Goal: Task Accomplishment & Management: Manage account settings

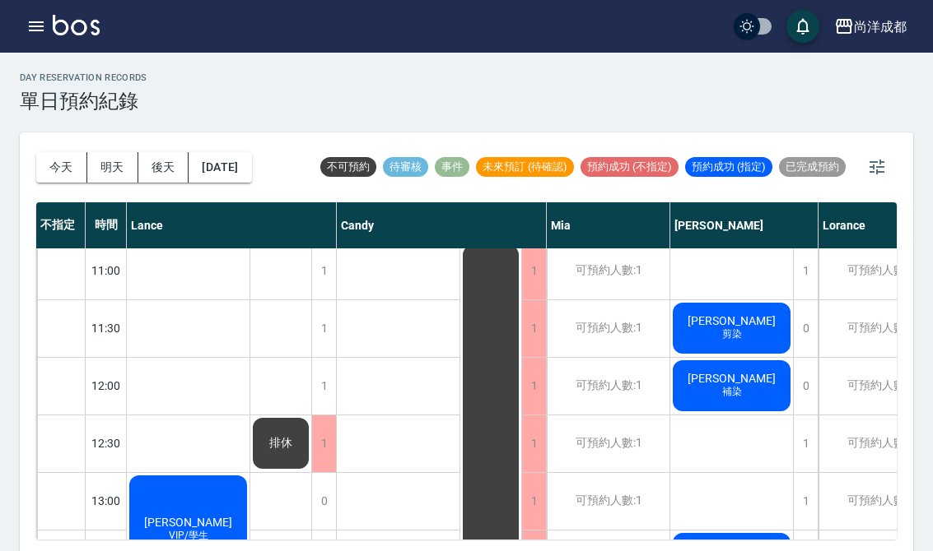
click at [251, 164] on button "[DATE]" at bounding box center [219, 167] width 63 height 30
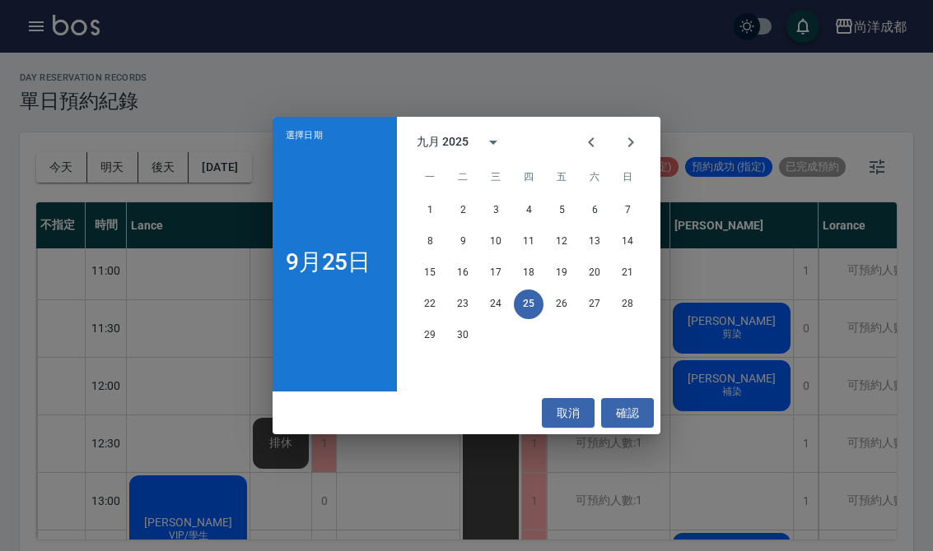
click at [630, 140] on icon "Next month" at bounding box center [631, 142] width 6 height 10
click at [580, 405] on button "取消" at bounding box center [568, 413] width 53 height 30
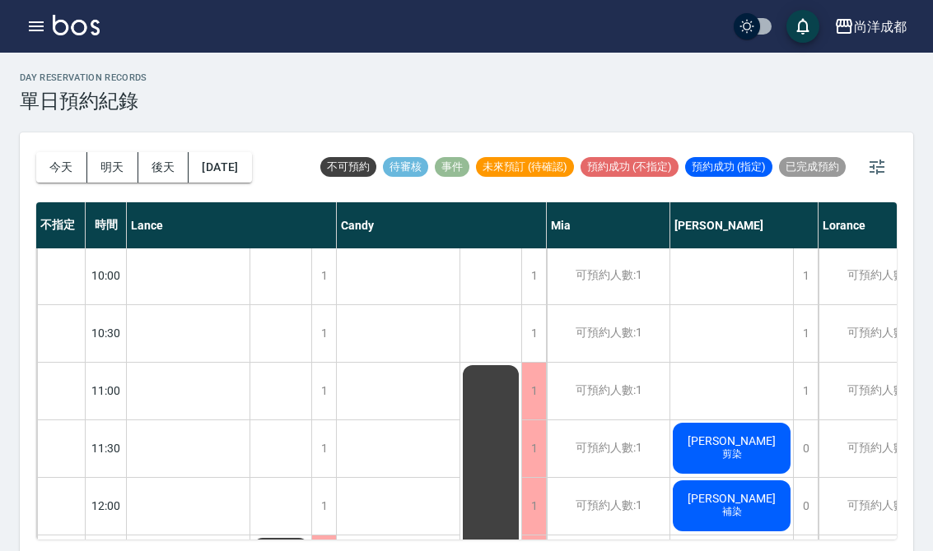
scroll to position [-11, 0]
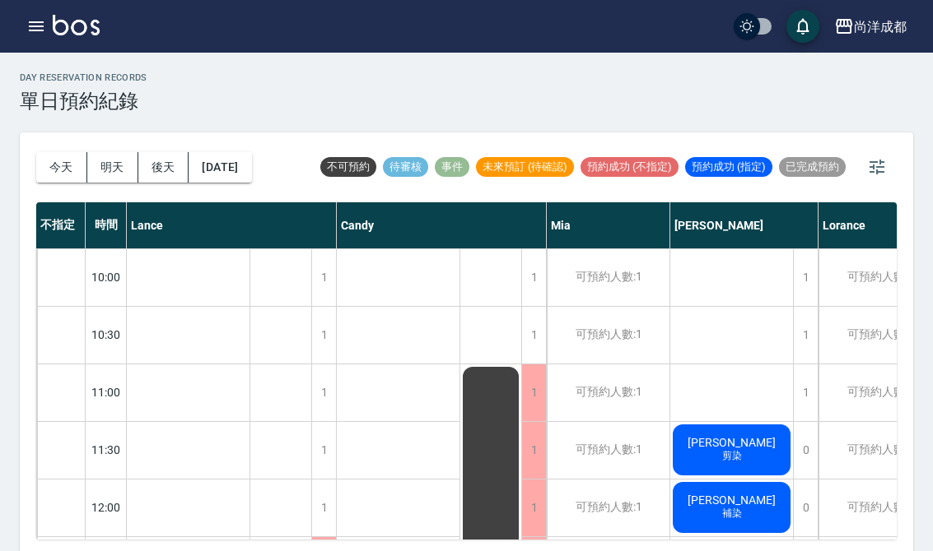
click at [57, 181] on button "今天" at bounding box center [61, 167] width 51 height 30
click at [59, 184] on div "[DATE] [DATE] [DATE] [DATE]" at bounding box center [144, 168] width 216 height 70
click at [245, 172] on button "[DATE]" at bounding box center [219, 167] width 63 height 30
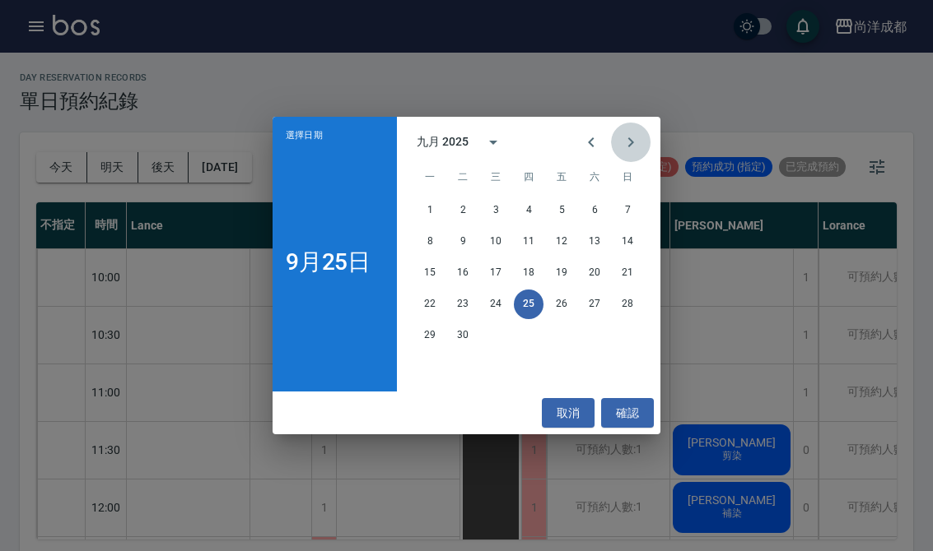
click at [633, 148] on icon "Next month" at bounding box center [631, 143] width 20 height 20
click at [621, 210] on button "5" at bounding box center [627, 211] width 30 height 30
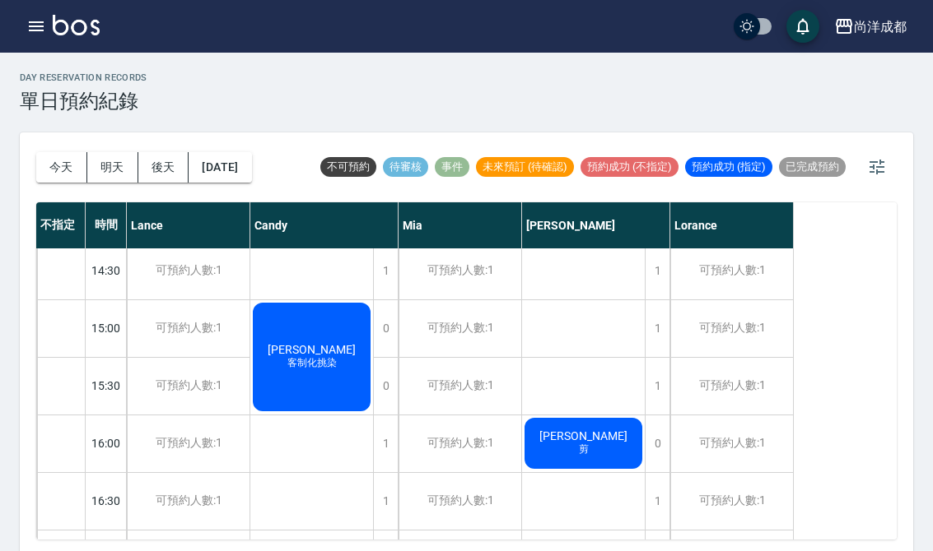
click at [251, 171] on button "[DATE]" at bounding box center [219, 167] width 63 height 30
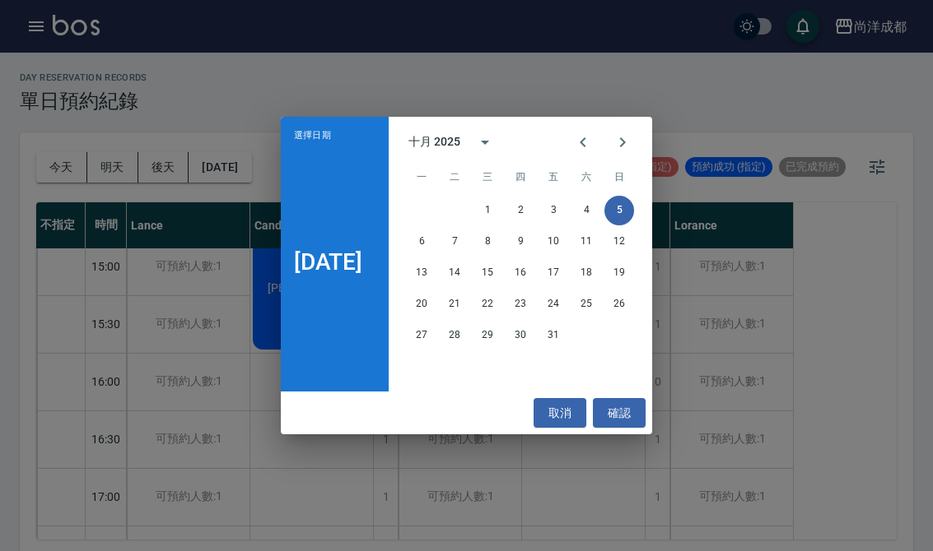
click at [428, 241] on button "6" at bounding box center [422, 242] width 30 height 30
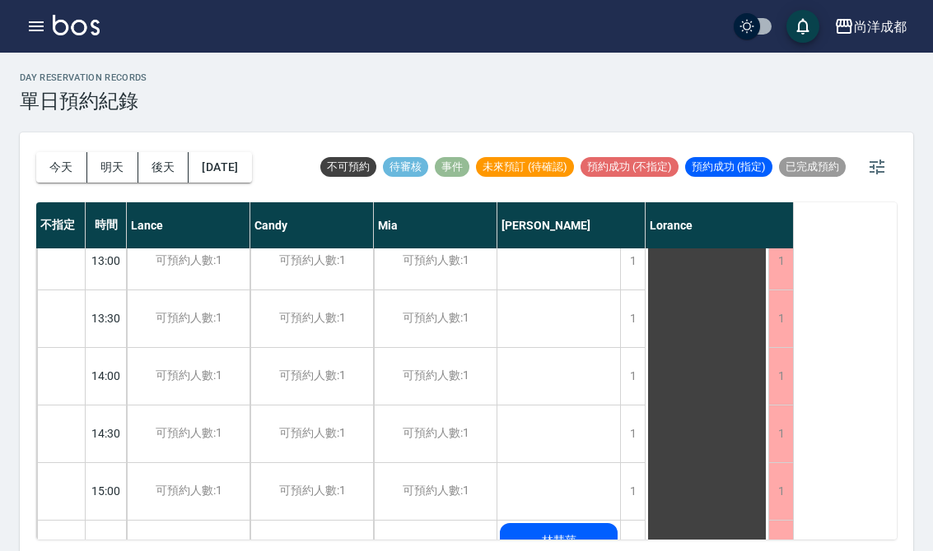
scroll to position [382, 0]
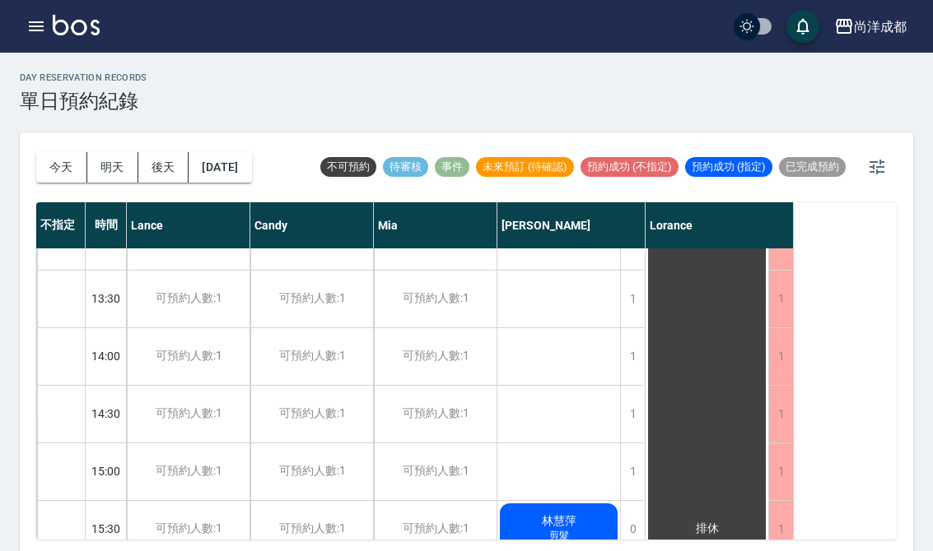
click at [630, 374] on div "1" at bounding box center [632, 356] width 25 height 57
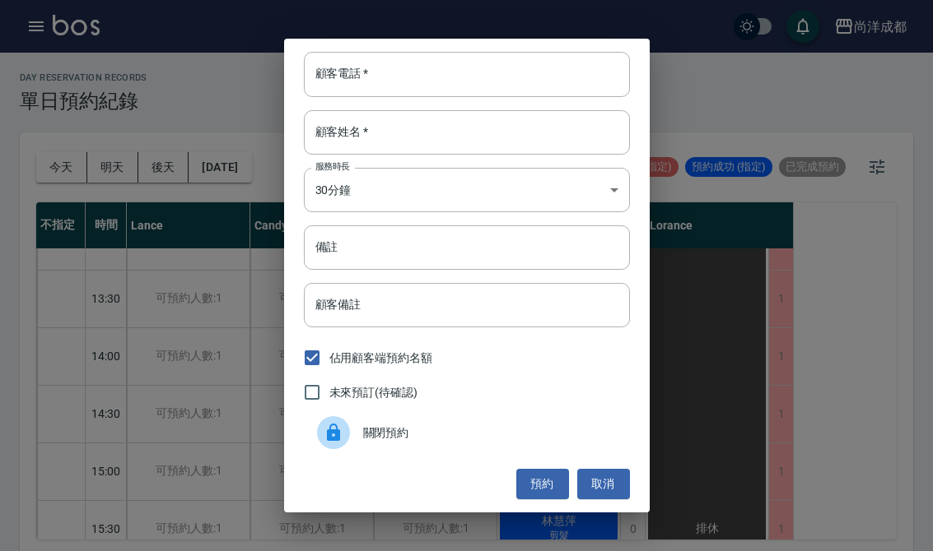
click at [443, 91] on input "顧客電話   *" at bounding box center [467, 74] width 326 height 44
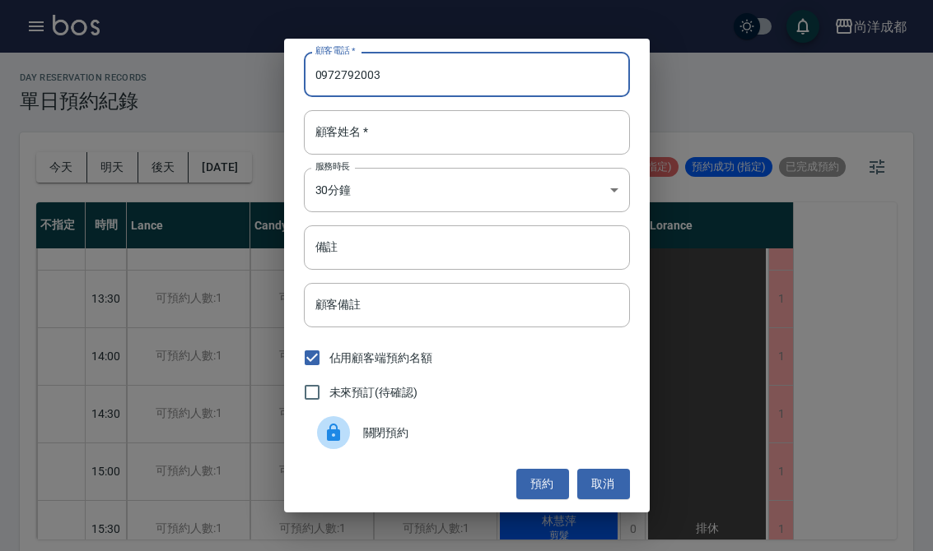
type input "0972792003"
click at [410, 143] on input "顧客姓名   *" at bounding box center [467, 132] width 326 height 44
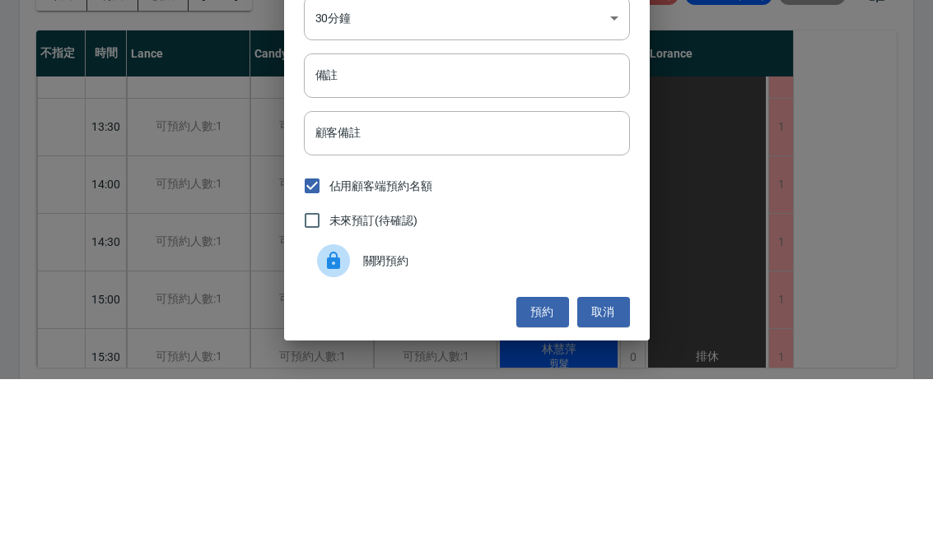
type input "葛"
click at [472, 226] on input "備註" at bounding box center [467, 248] width 326 height 44
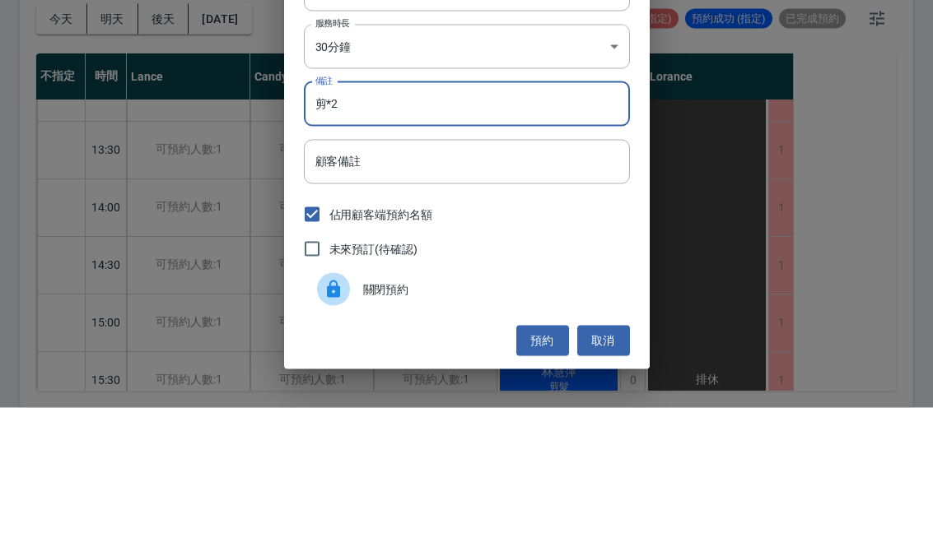
scroll to position [30, 0]
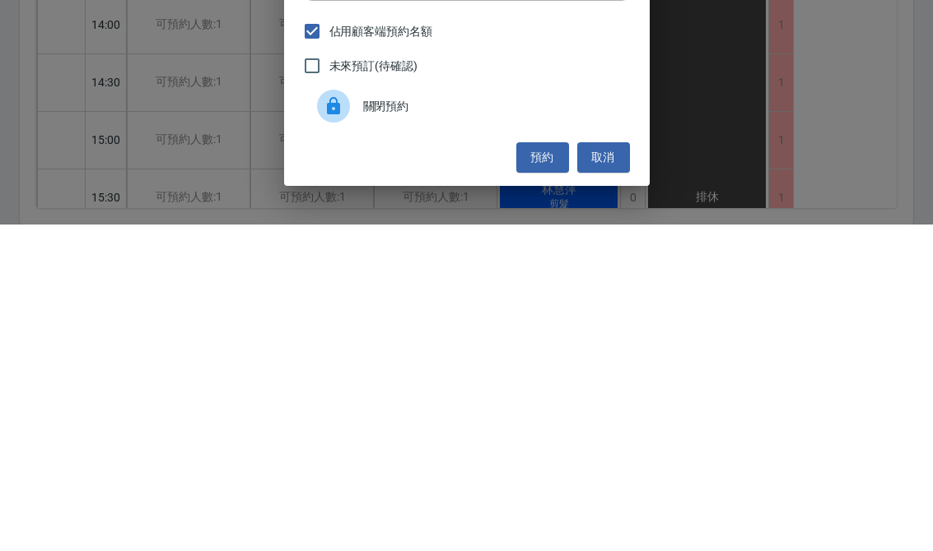
type input "剪*2"
click at [549, 469] on button "預約" at bounding box center [542, 484] width 53 height 30
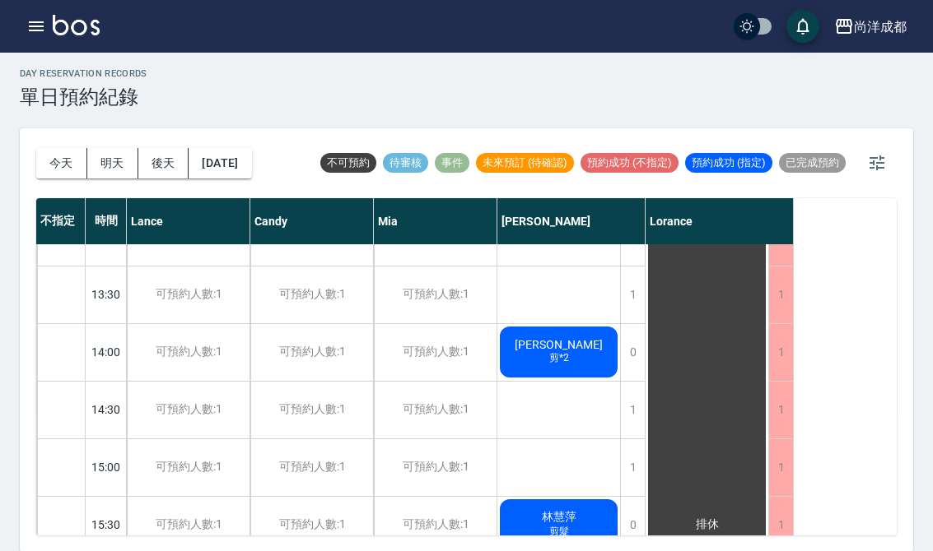
click at [235, 168] on button "[DATE]" at bounding box center [219, 163] width 63 height 30
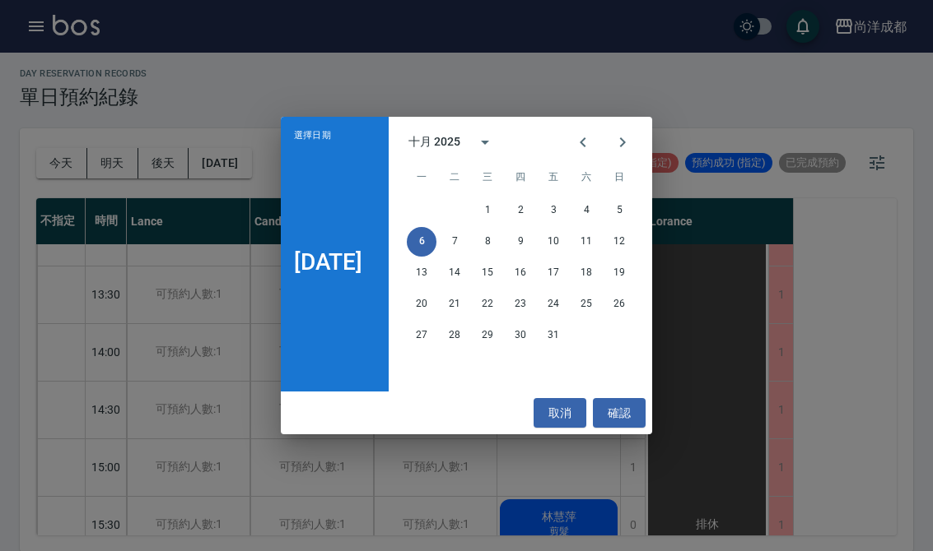
click at [621, 226] on button "5" at bounding box center [619, 211] width 30 height 30
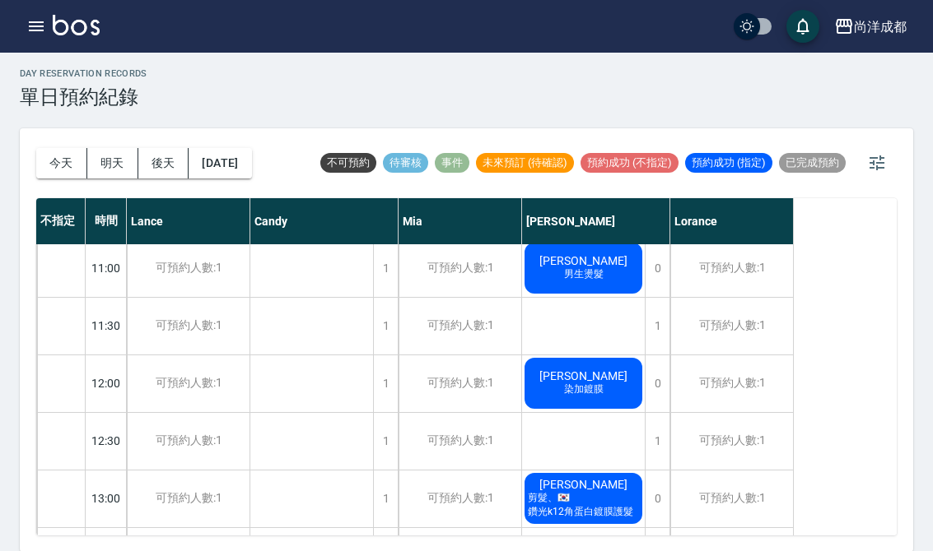
scroll to position [119, 0]
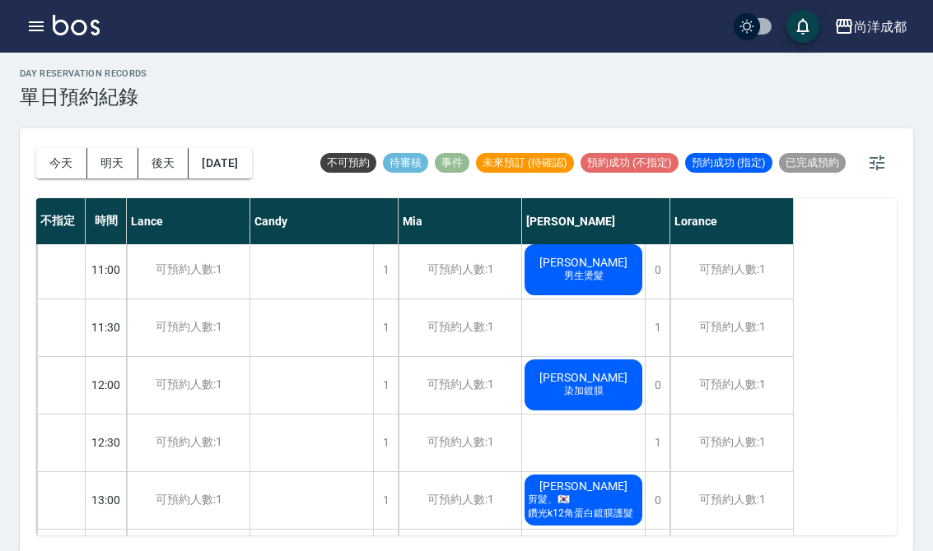
click at [108, 374] on div "12:00" at bounding box center [106, 385] width 41 height 58
click at [82, 382] on div at bounding box center [61, 385] width 48 height 57
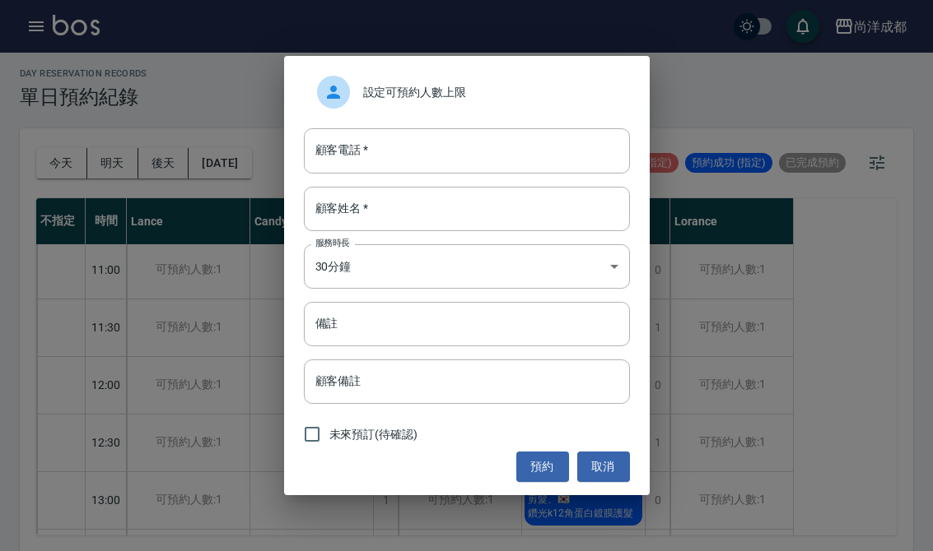
click at [479, 173] on input "顧客電話   *" at bounding box center [467, 150] width 326 height 44
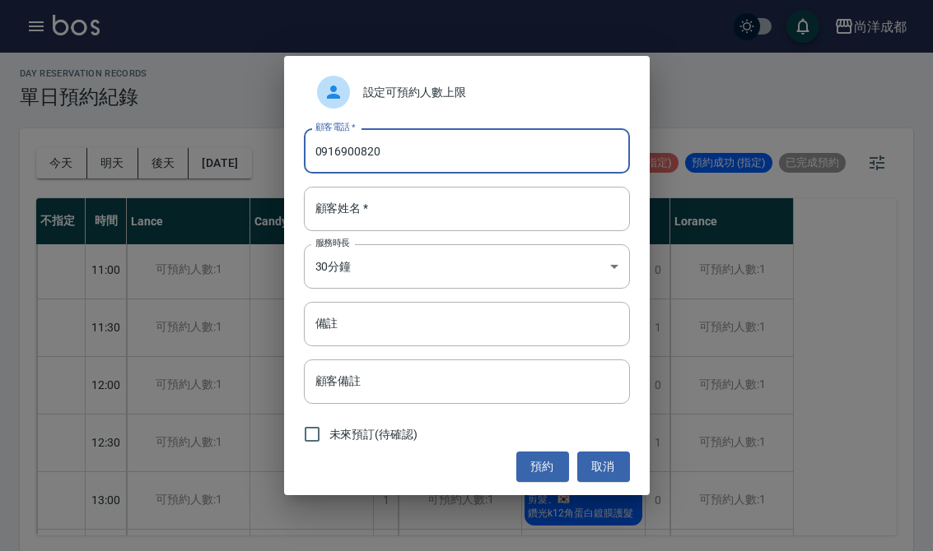
type input "0916900820"
click at [469, 215] on input "顧客姓名   *" at bounding box center [467, 209] width 326 height 44
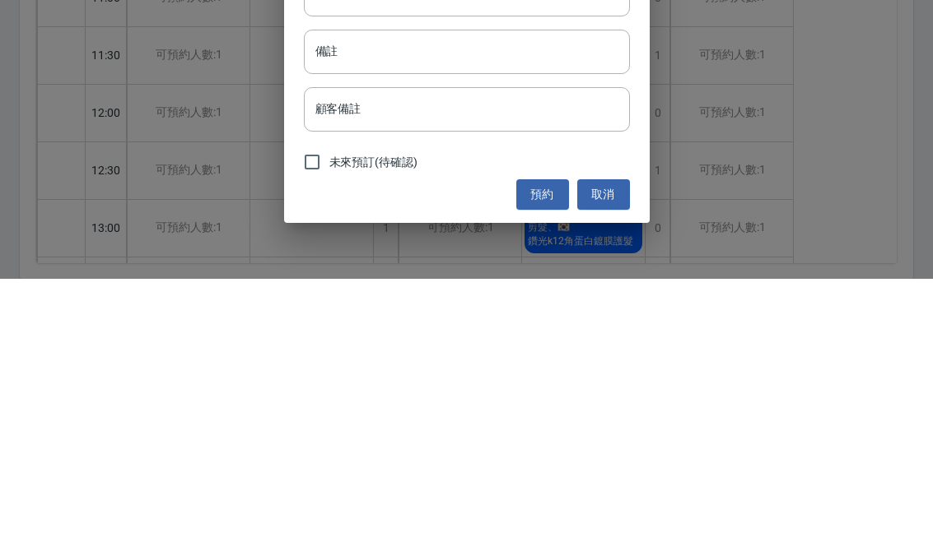
type input "[PERSON_NAME]"
click at [515, 302] on input "備註" at bounding box center [467, 324] width 326 height 44
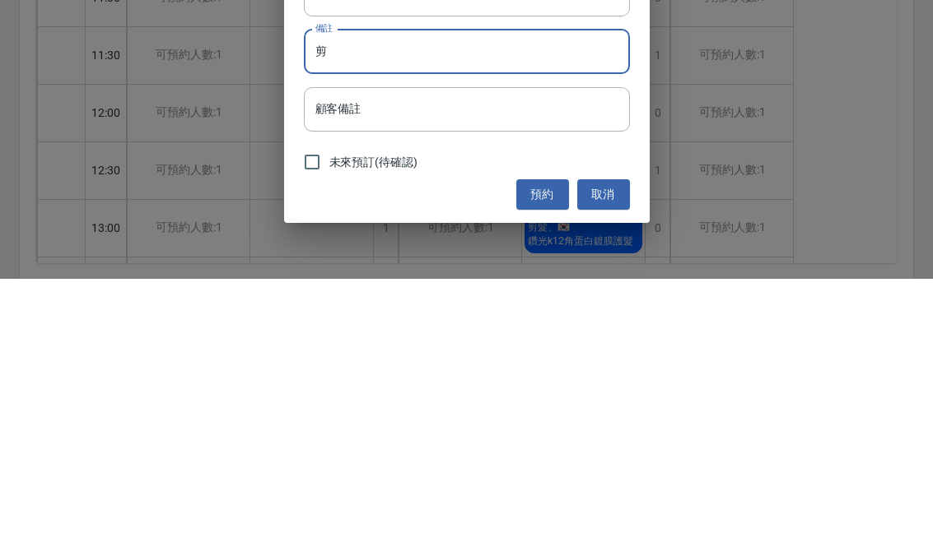
type input "剪"
click at [549, 452] on button "預約" at bounding box center [542, 467] width 53 height 30
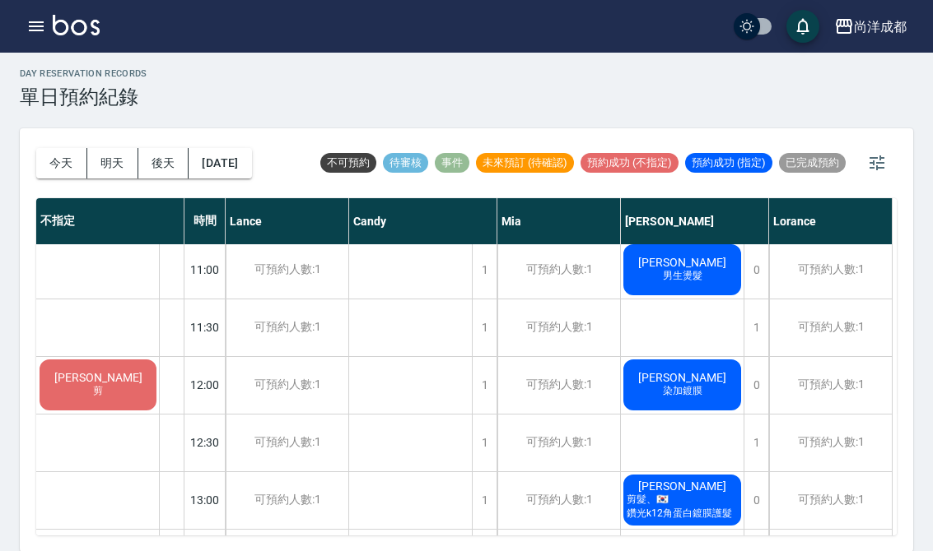
click at [50, 170] on button "今天" at bounding box center [61, 163] width 51 height 30
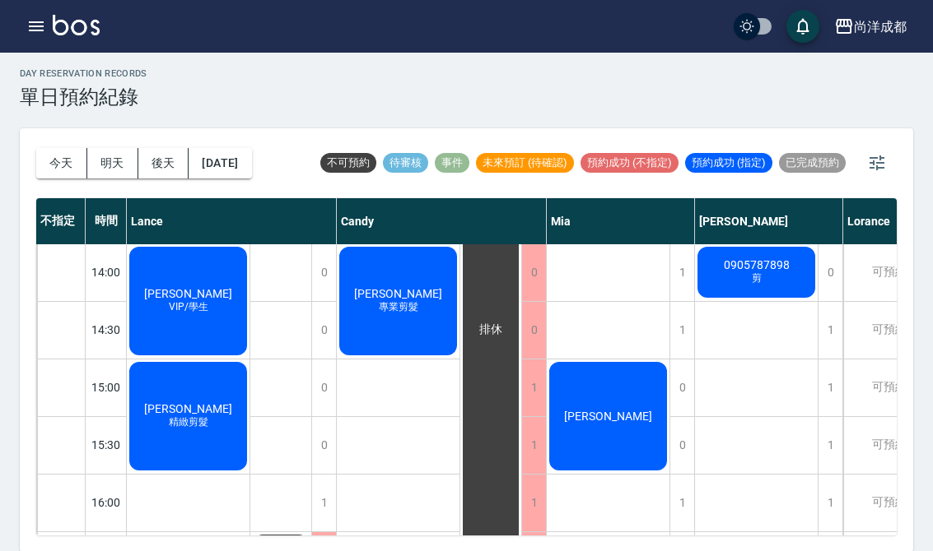
scroll to position [464, 0]
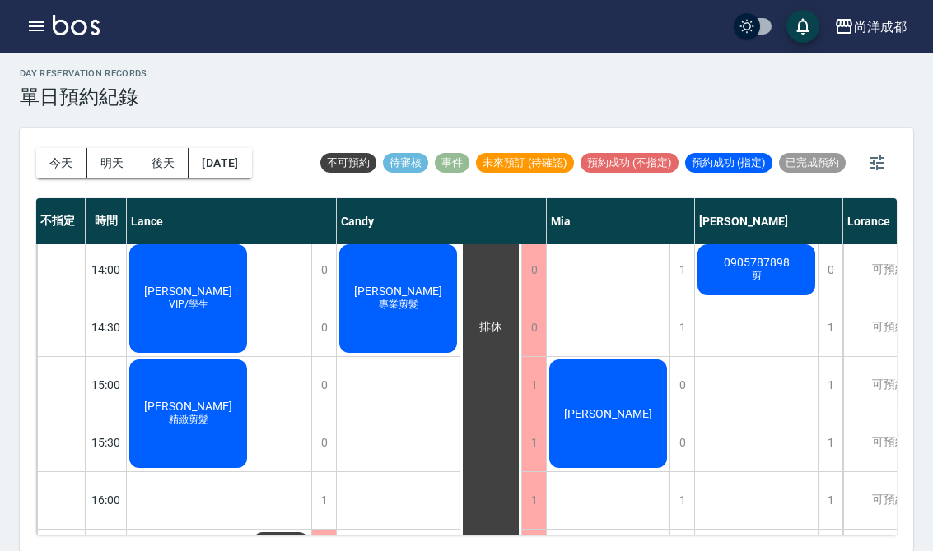
click at [654, 420] on div "[PERSON_NAME]" at bounding box center [608, 414] width 123 height 114
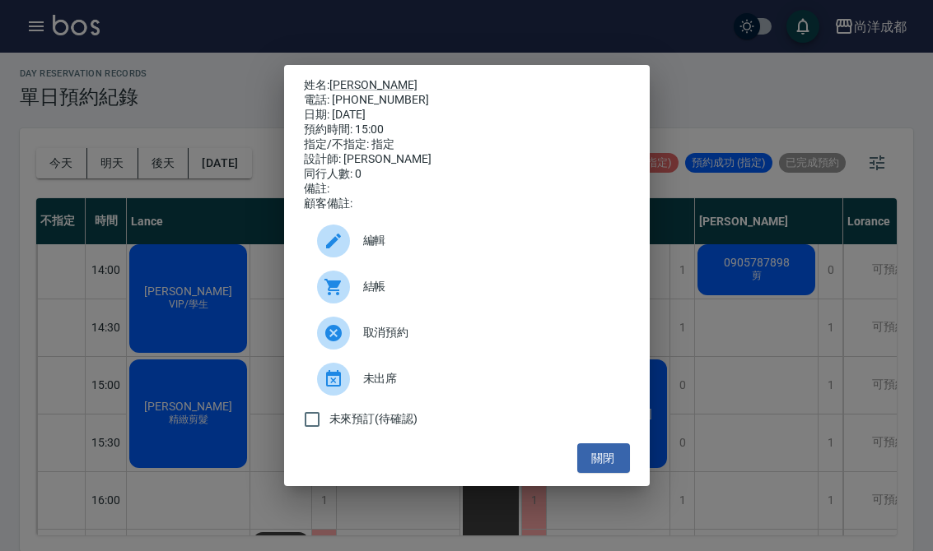
click at [623, 471] on button "關閉" at bounding box center [603, 459] width 53 height 30
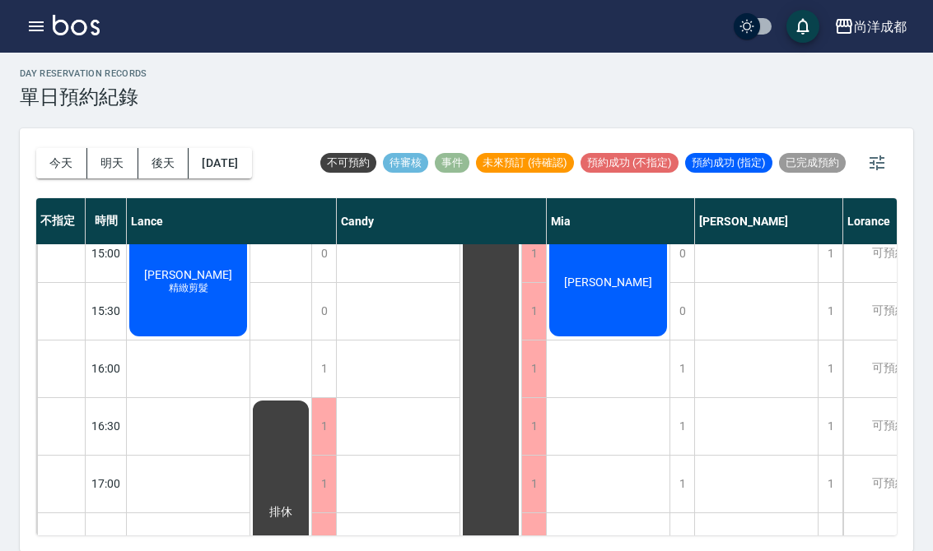
scroll to position [597, 0]
click at [675, 386] on div "1" at bounding box center [681, 368] width 25 height 57
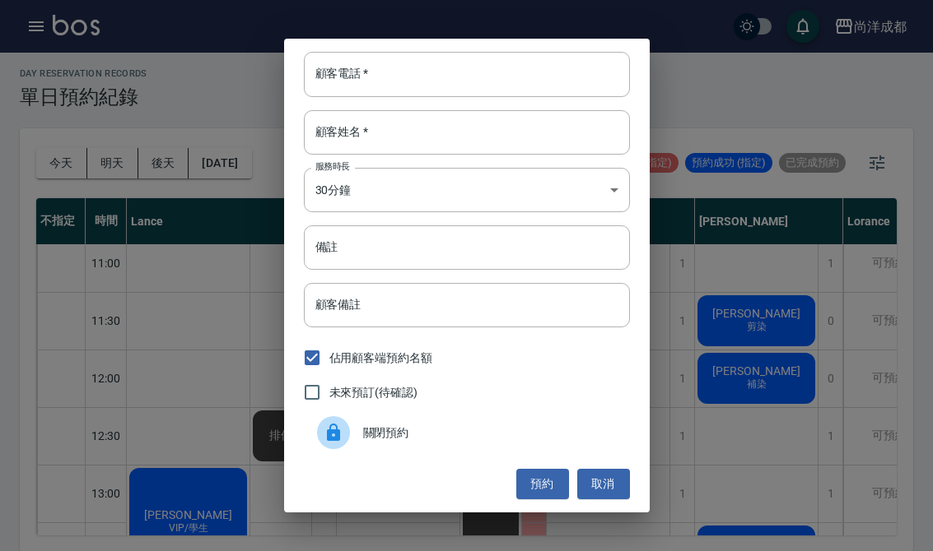
scroll to position [72, -1]
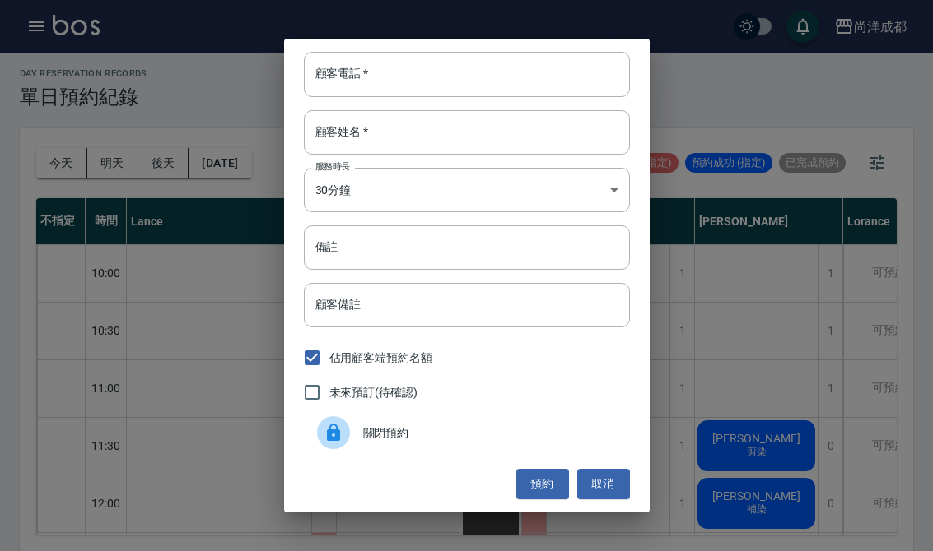
click at [613, 499] on button "取消" at bounding box center [603, 484] width 53 height 30
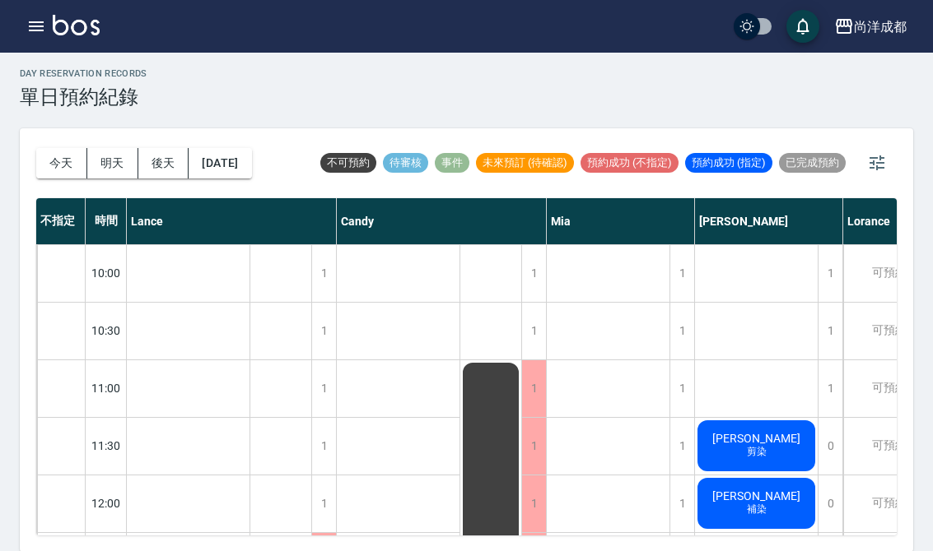
scroll to position [0, 0]
click at [173, 165] on button "後天" at bounding box center [163, 163] width 51 height 30
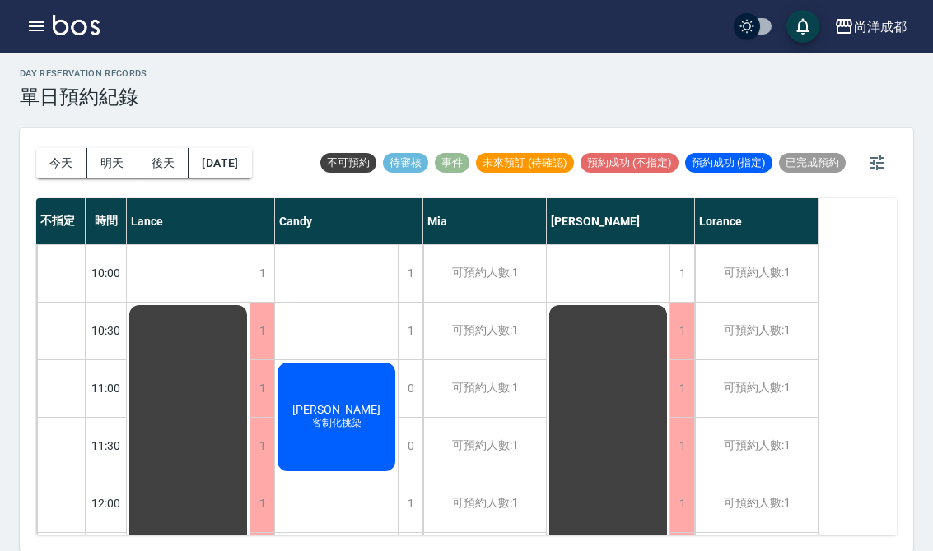
click at [123, 159] on button "明天" at bounding box center [112, 163] width 51 height 30
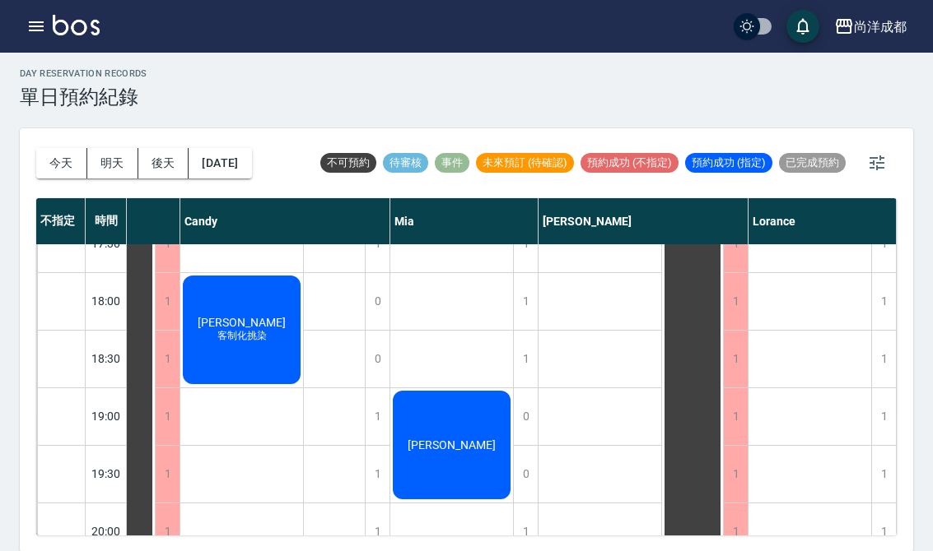
scroll to position [894, 95]
click at [670, 352] on div "排休" at bounding box center [692, 13] width 61 height 1093
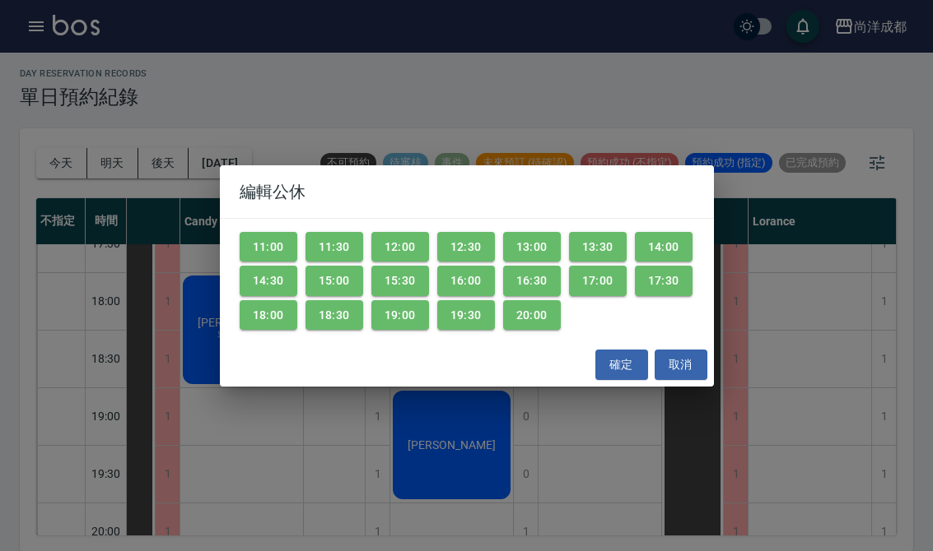
click at [826, 384] on div "編輯公休 11:00 11:30 12:00 12:30 13:00 13:30 14:00 14:30 15:00 15:30 16:00 16:30 17…" at bounding box center [466, 275] width 933 height 551
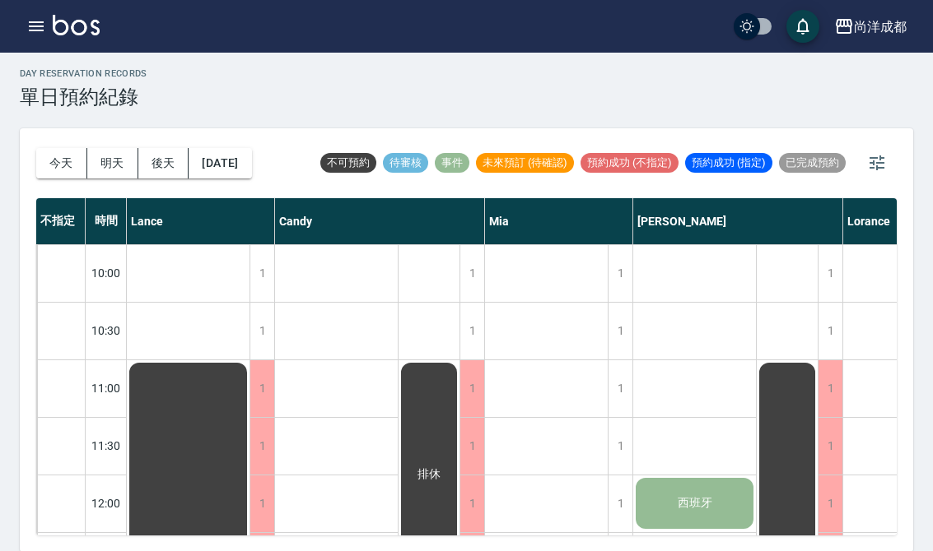
scroll to position [0, 0]
click at [57, 174] on button "今天" at bounding box center [61, 163] width 51 height 30
click at [57, 174] on div at bounding box center [466, 275] width 933 height 551
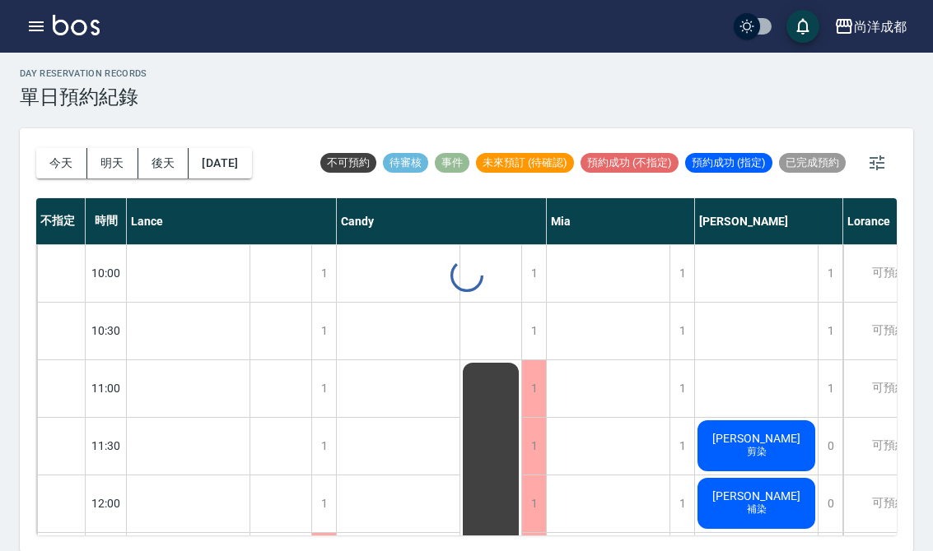
click at [61, 166] on button "今天" at bounding box center [61, 163] width 51 height 30
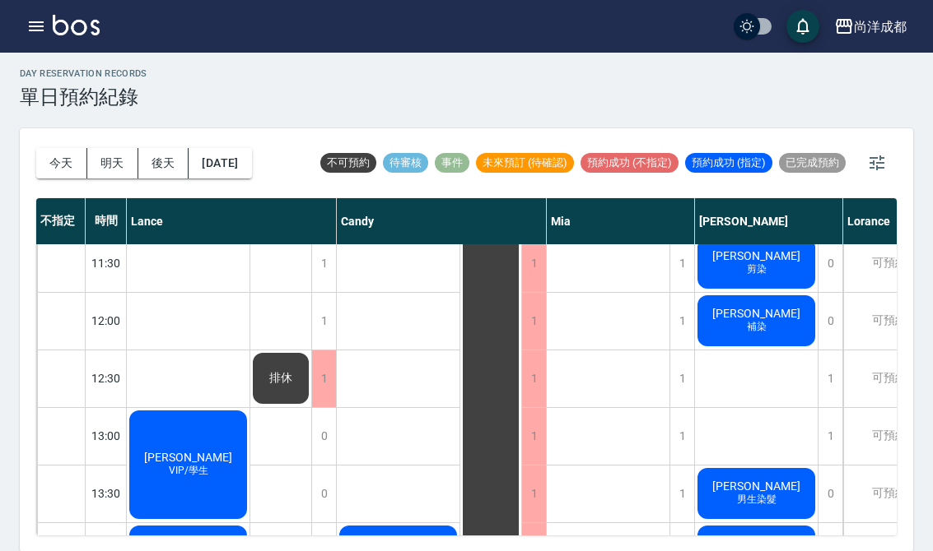
scroll to position [184, 0]
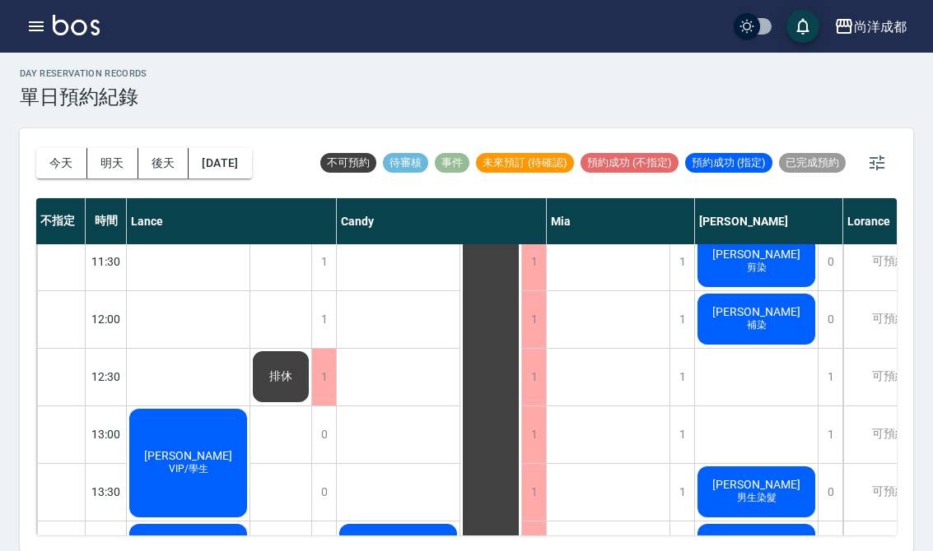
click at [171, 450] on span "[PERSON_NAME]" at bounding box center [188, 455] width 95 height 13
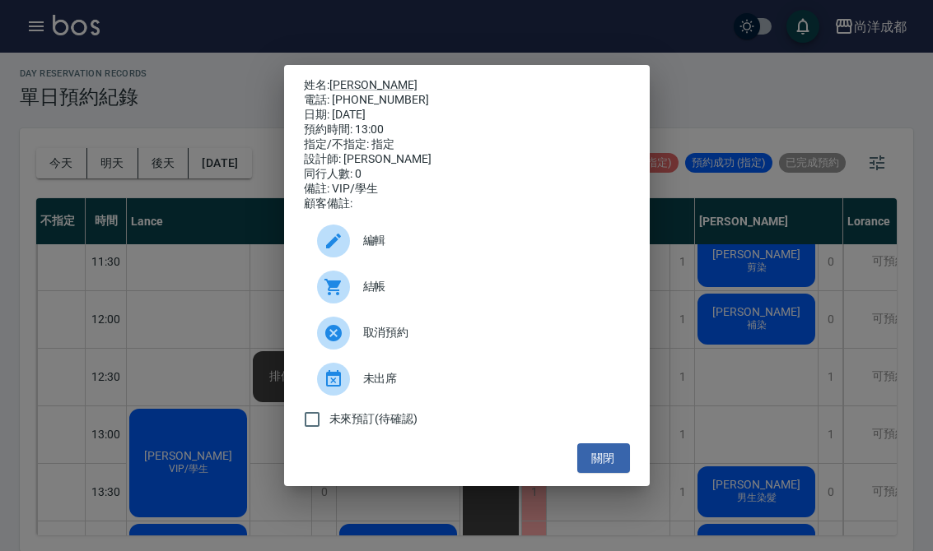
scroll to position [0, 0]
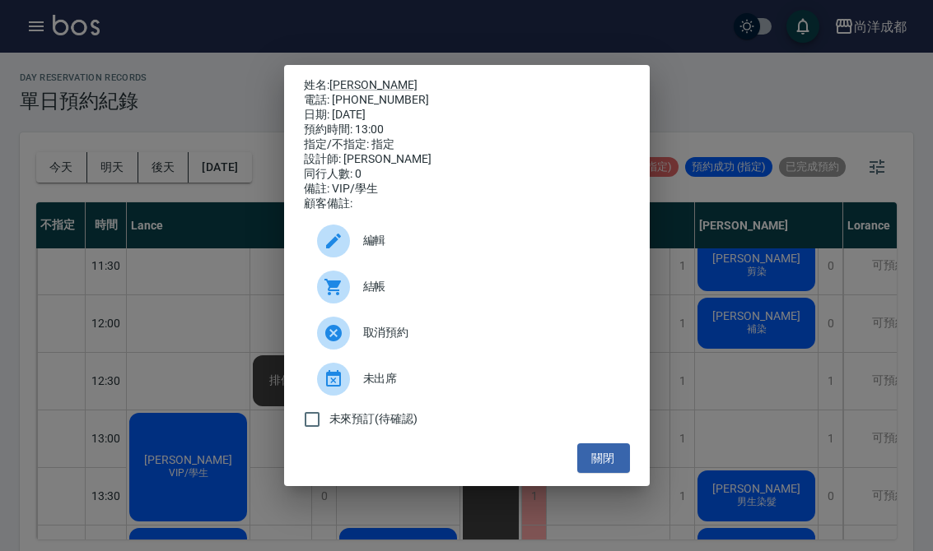
click at [611, 444] on ul "編輯 結帳 取消預約 未出席 未來預訂(待確認)" at bounding box center [467, 328] width 326 height 232
click at [608, 474] on button "關閉" at bounding box center [603, 459] width 53 height 30
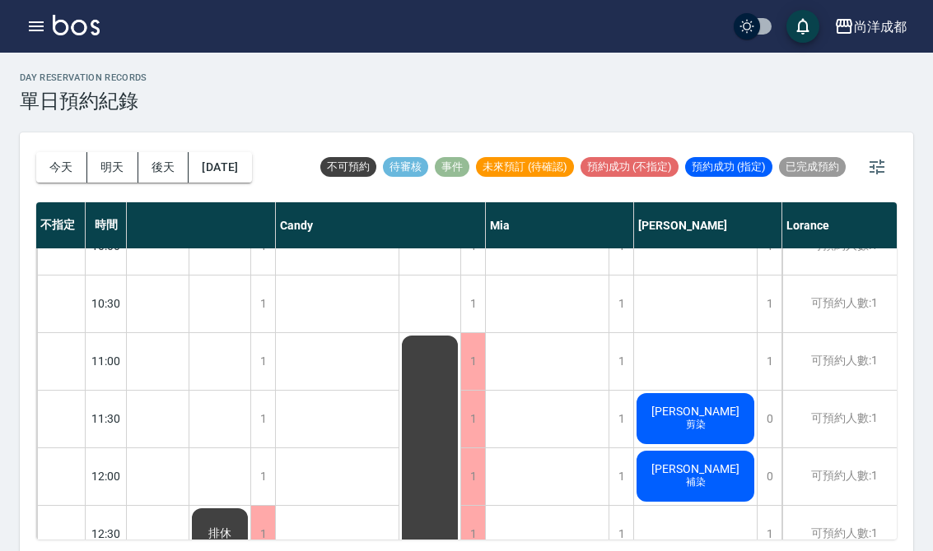
scroll to position [32, 61]
click at [691, 420] on span "剪染" at bounding box center [695, 424] width 26 height 14
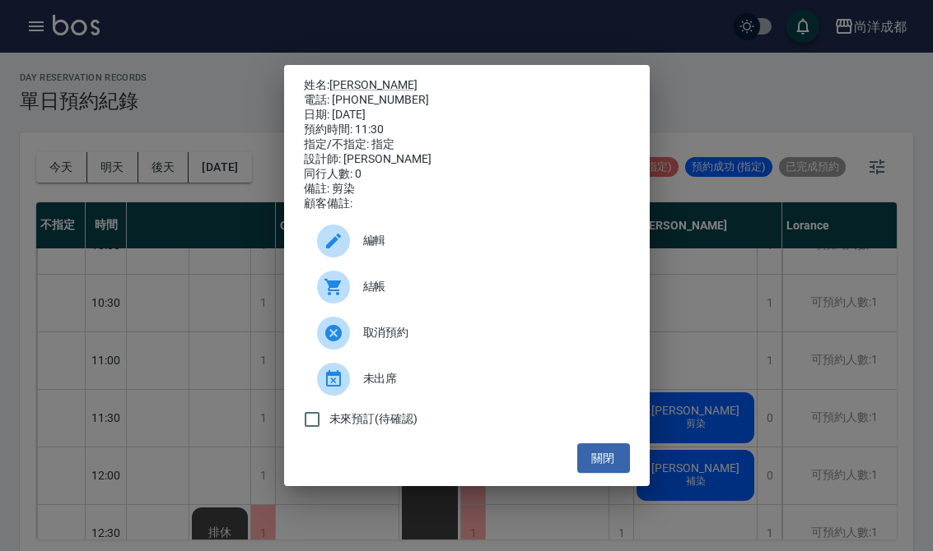
click at [610, 474] on button "關閉" at bounding box center [603, 459] width 53 height 30
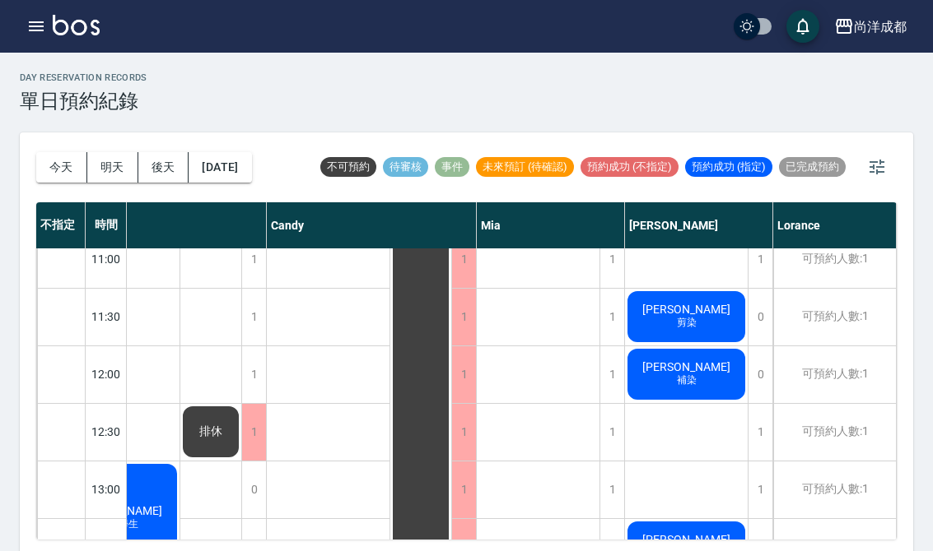
scroll to position [134, 70]
click at [667, 389] on div "[PERSON_NAME] 補染" at bounding box center [686, 374] width 123 height 56
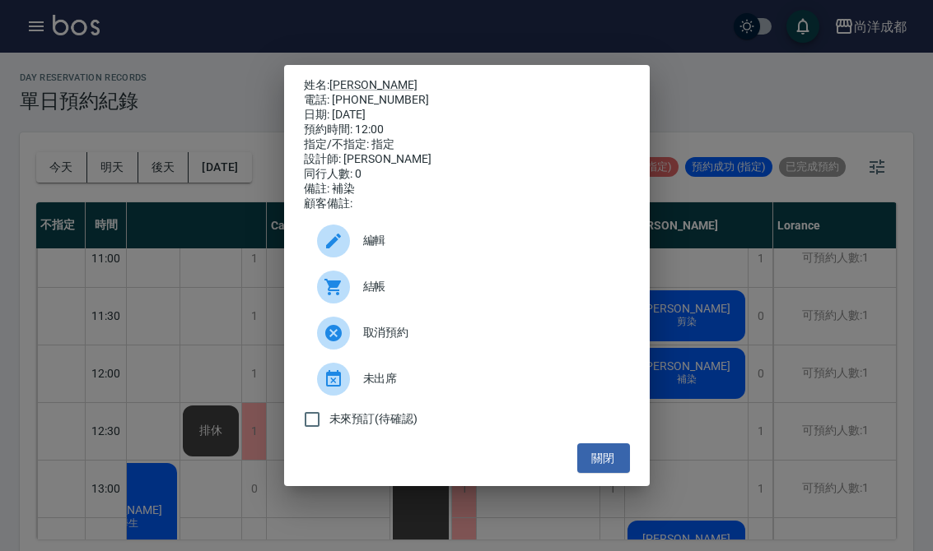
click at [220, 272] on div "姓名: [PERSON_NAME] 電話: [PHONE_NUMBER] 日期: [DATE] 預約時間: 12:00 指定/不指定: 指定 設計師: [PE…" at bounding box center [466, 275] width 933 height 551
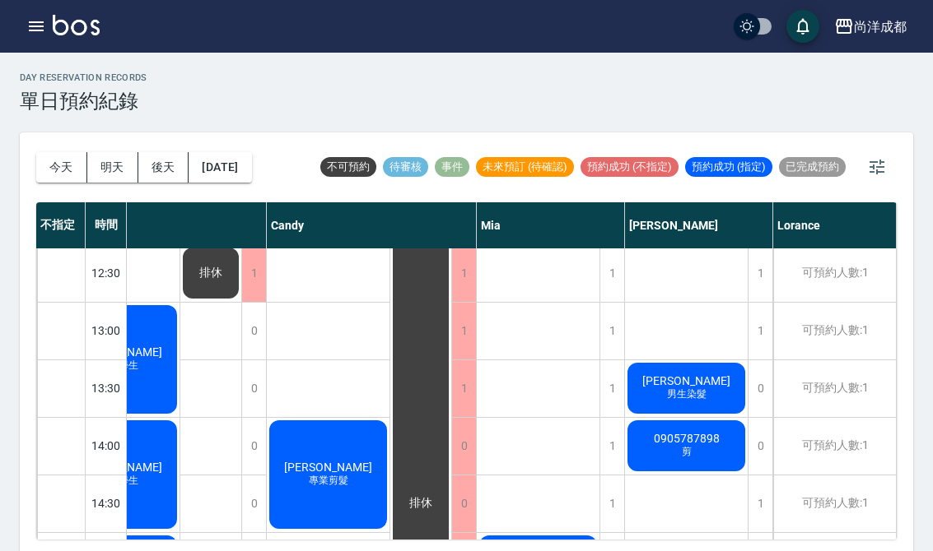
scroll to position [292, 70]
click at [670, 387] on span "[PERSON_NAME]" at bounding box center [686, 381] width 95 height 13
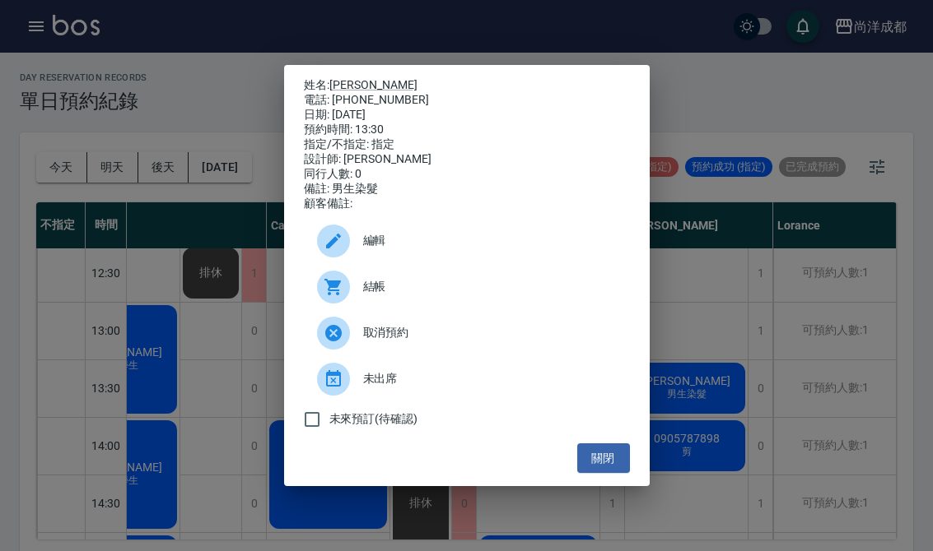
click at [598, 474] on button "關閉" at bounding box center [603, 459] width 53 height 30
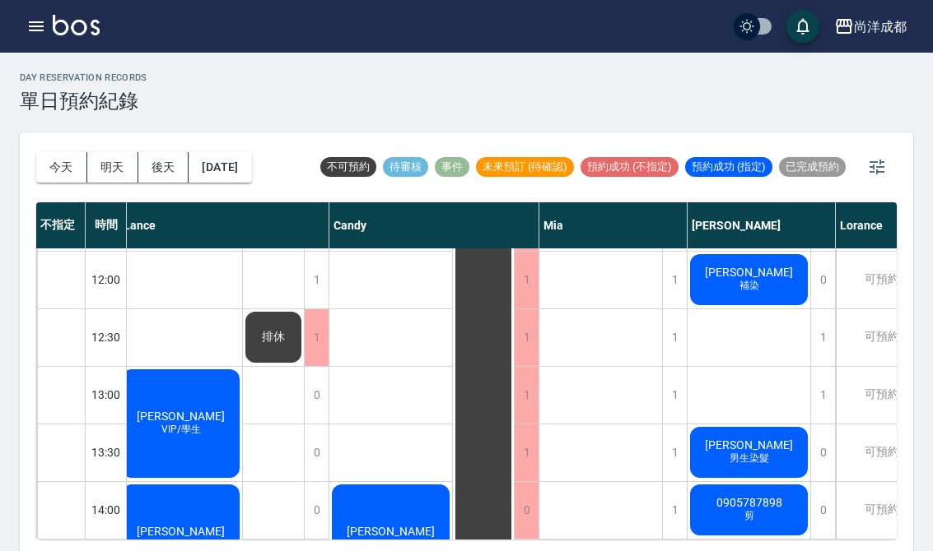
scroll to position [230, 7]
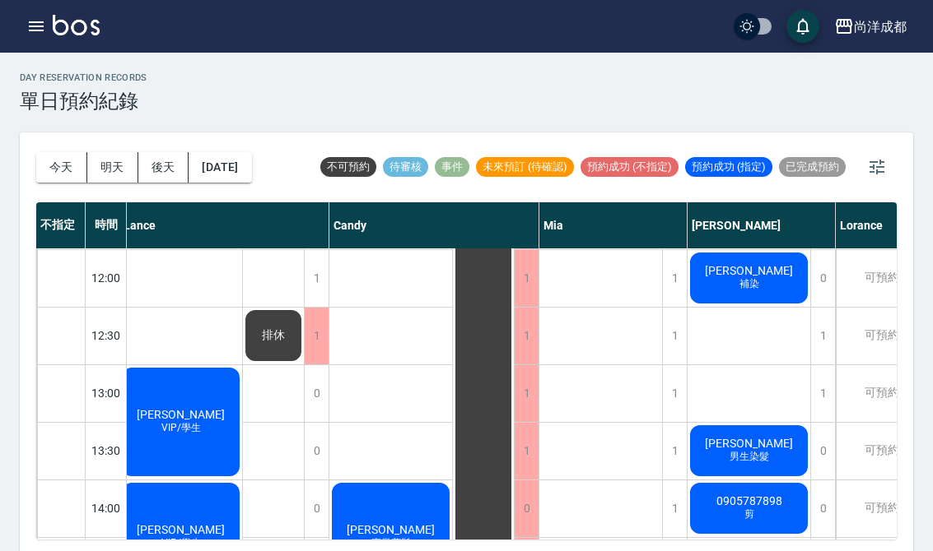
click at [63, 165] on button "今天" at bounding box center [61, 167] width 51 height 30
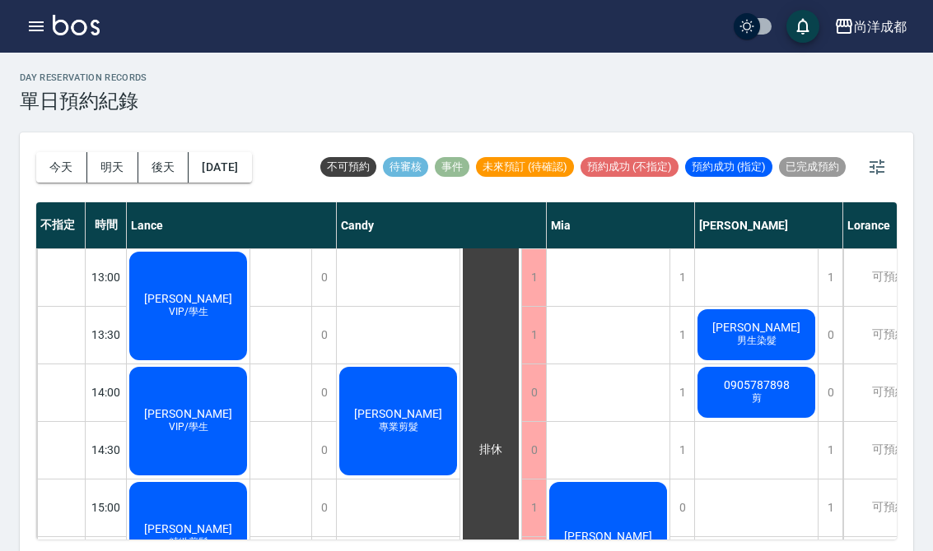
scroll to position [346, 0]
click at [778, 407] on div "0905787898 剪" at bounding box center [756, 393] width 123 height 56
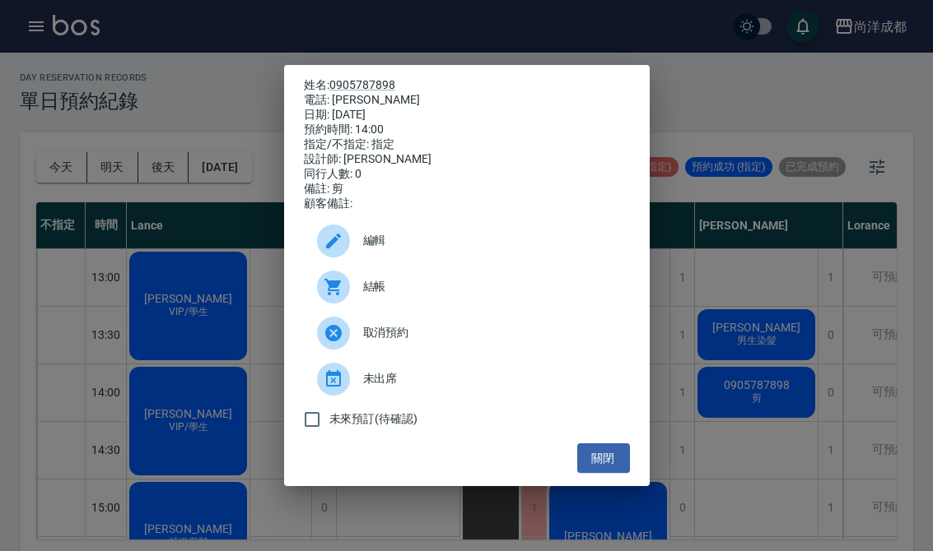
click at [628, 463] on button "關閉" at bounding box center [603, 459] width 53 height 30
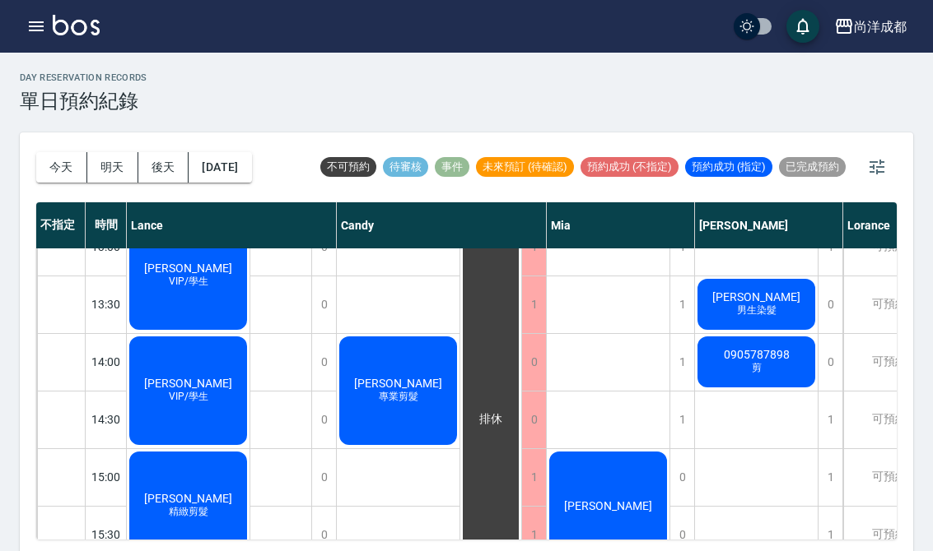
scroll to position [376, 0]
click at [424, 379] on div "[PERSON_NAME] 專業剪髮" at bounding box center [398, 391] width 123 height 114
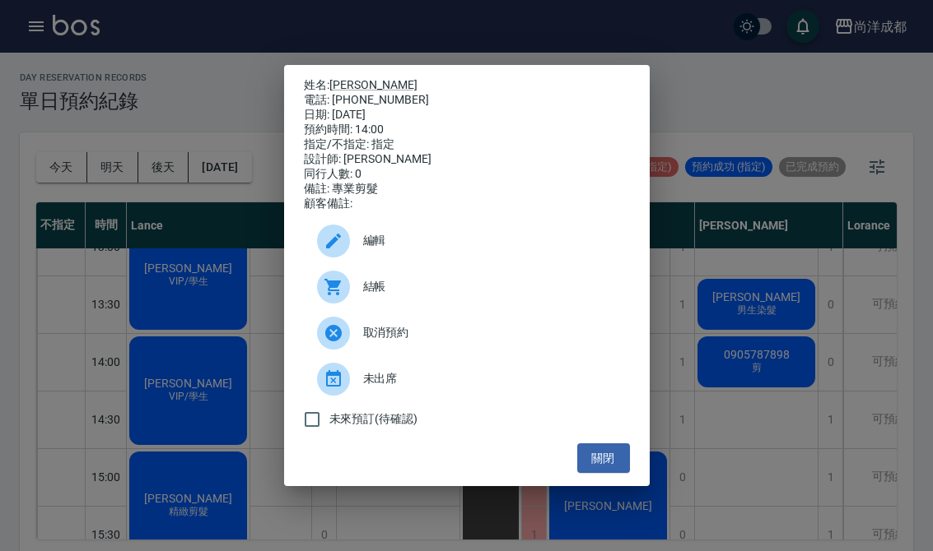
click at [612, 474] on button "關閉" at bounding box center [603, 459] width 53 height 30
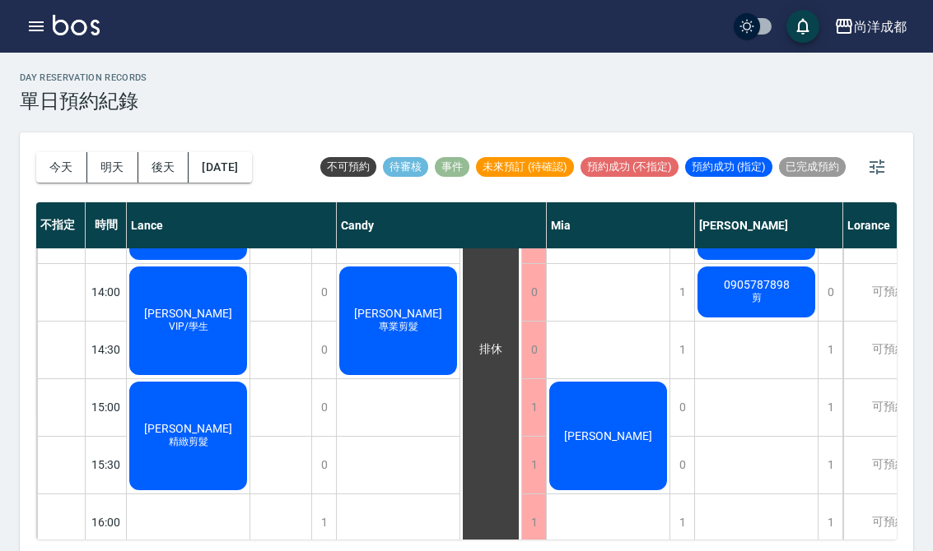
scroll to position [447, 0]
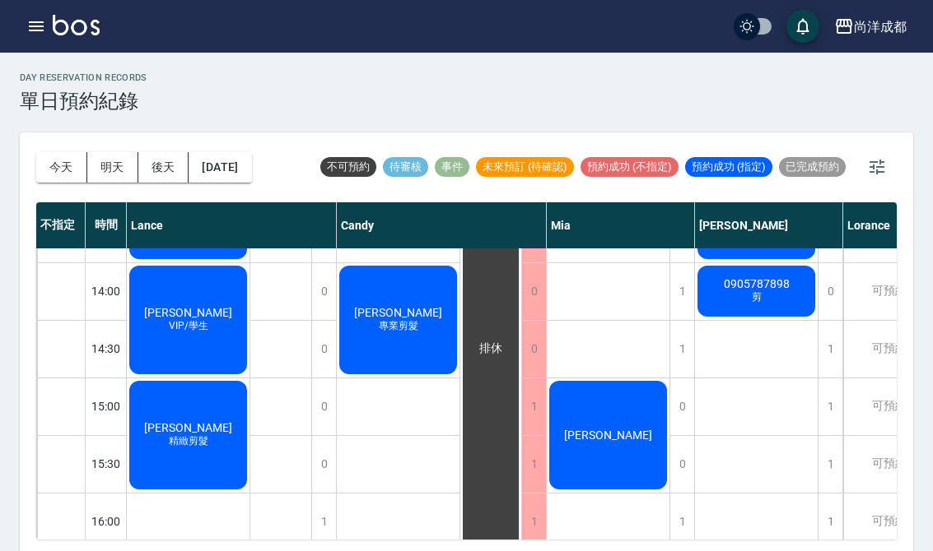
click at [214, 300] on div "[PERSON_NAME]VIP/學生" at bounding box center [188, 320] width 123 height 114
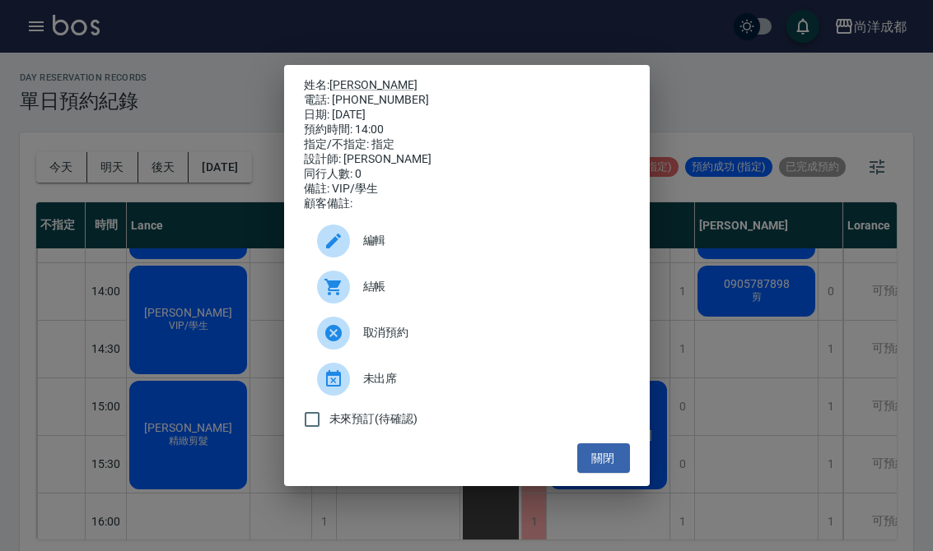
click at [151, 315] on div "姓名: [PERSON_NAME] 電話: [PHONE_NUMBER] 日期: [DATE] 預約時間: 14:00 指定/不指定: 指定 設計師: [PE…" at bounding box center [466, 275] width 933 height 551
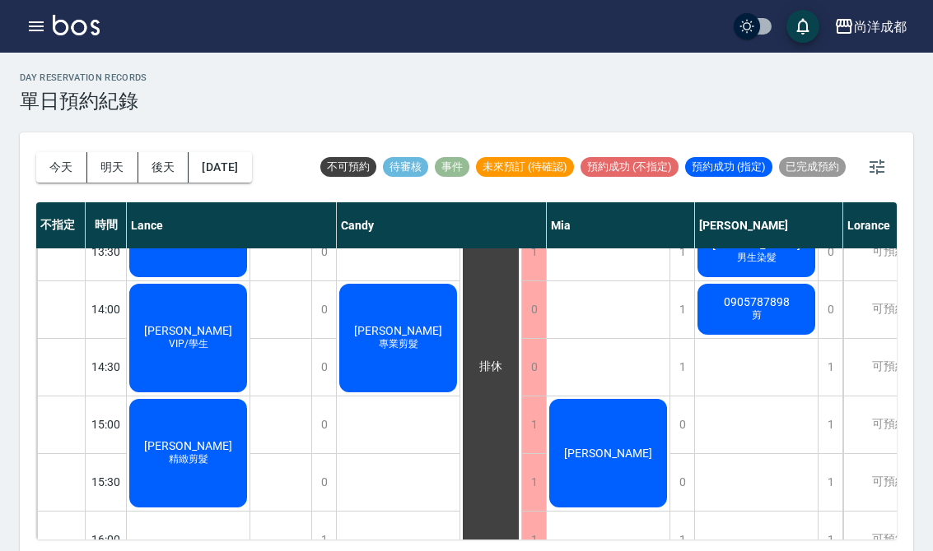
scroll to position [426, 0]
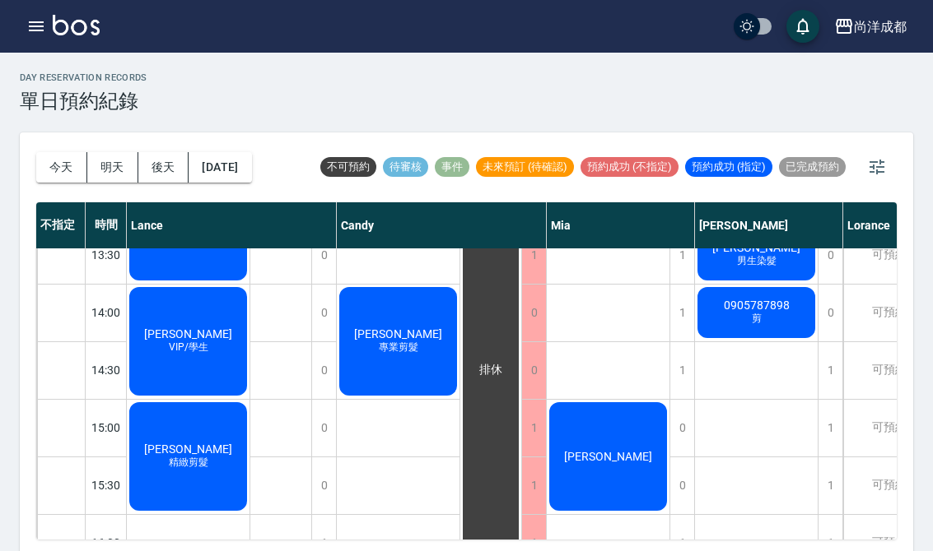
click at [619, 482] on div "[PERSON_NAME]" at bounding box center [608, 457] width 123 height 114
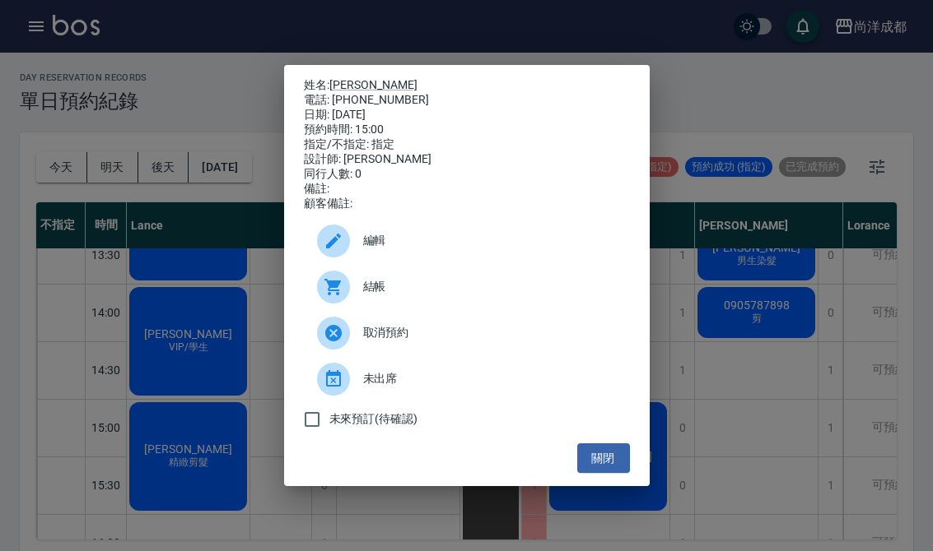
click at [42, 235] on div "姓名: 洪 電話: [PHONE_NUMBER] 日期: [DATE] 預約時間: 15:00 指定/不指定: 指定 設計師: [PERSON_NAME] 同…" at bounding box center [466, 275] width 933 height 551
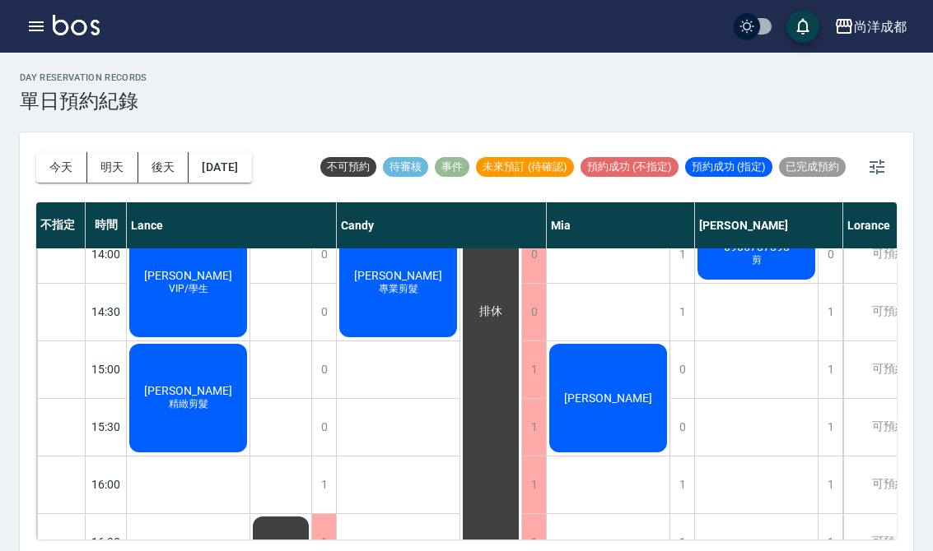
scroll to position [485, 0]
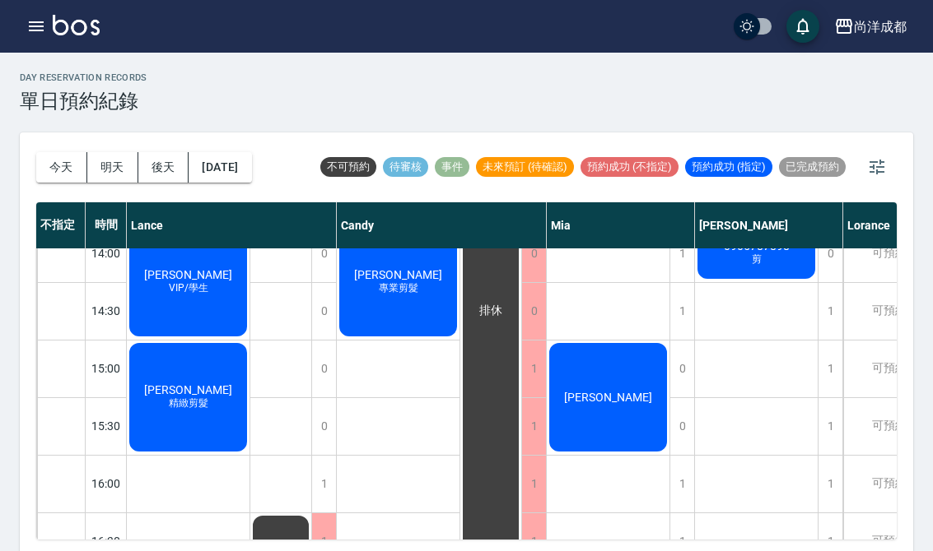
click at [179, 413] on div "[PERSON_NAME] 精緻剪髮" at bounding box center [188, 398] width 123 height 114
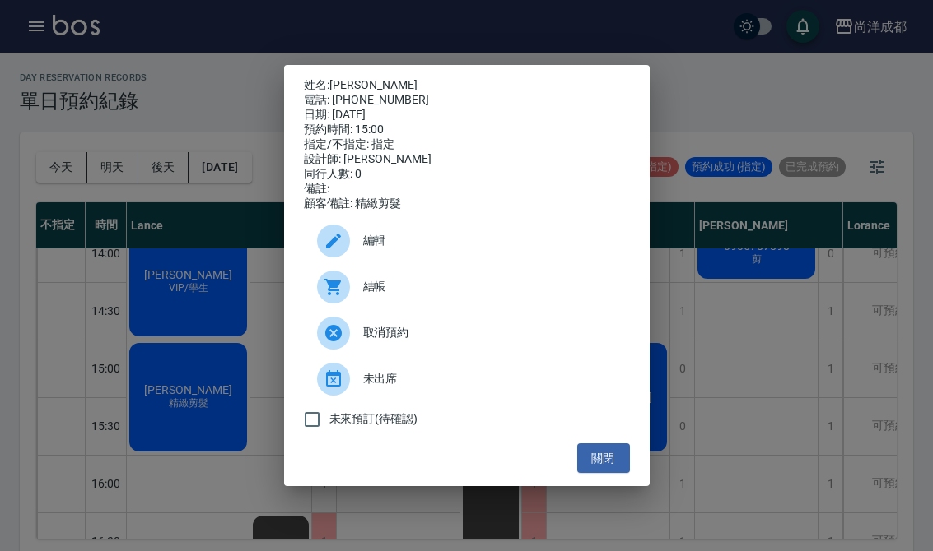
click at [101, 165] on div "姓名: [PERSON_NAME] 電話: [PHONE_NUMBER] 日期: [DATE] 預約時間: 15:00 指定/不指定: 指定 設計師: [PE…" at bounding box center [466, 275] width 933 height 551
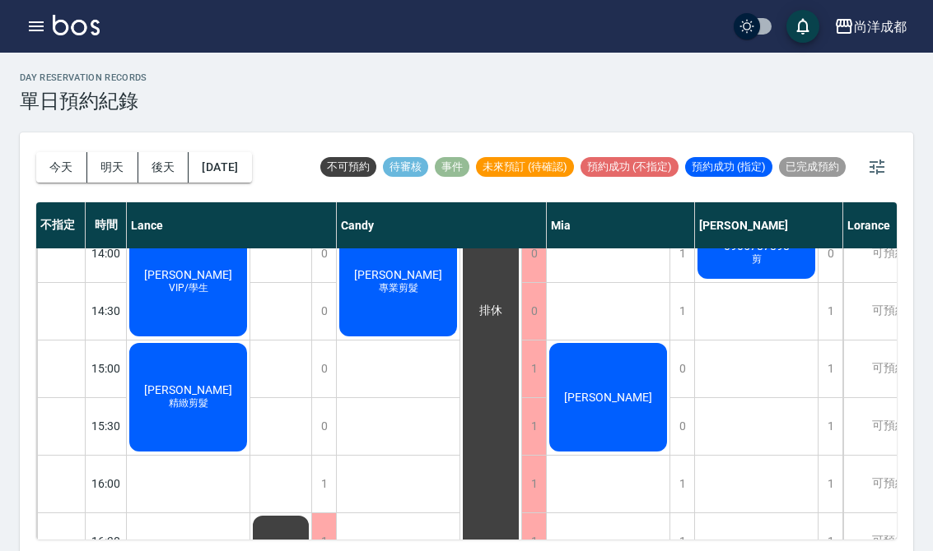
click at [604, 440] on div "[PERSON_NAME]" at bounding box center [608, 398] width 123 height 114
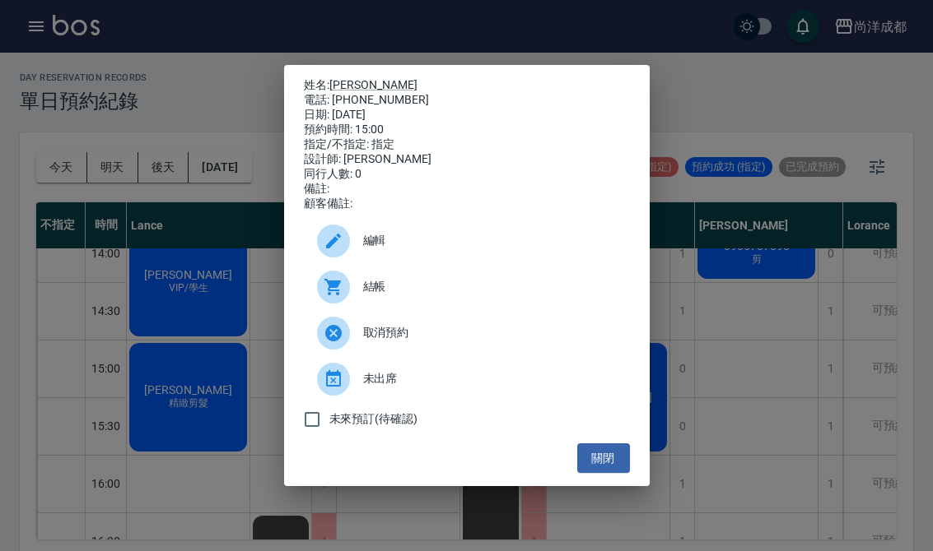
click at [566, 487] on div "姓名: 洪 電話: [PHONE_NUMBER] 日期: [DATE] 預約時間: 15:00 指定/不指定: 指定 設計師: [PERSON_NAME] 同…" at bounding box center [466, 276] width 365 height 422
click at [570, 472] on div "關閉" at bounding box center [467, 459] width 326 height 30
click at [577, 468] on button "關閉" at bounding box center [603, 459] width 53 height 30
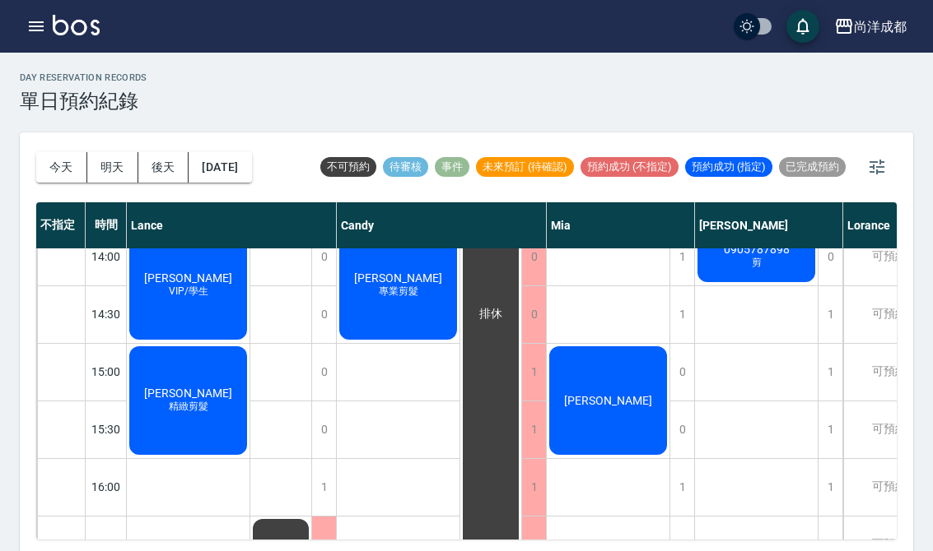
scroll to position [482, 0]
click at [203, 176] on button "[DATE]" at bounding box center [219, 167] width 63 height 30
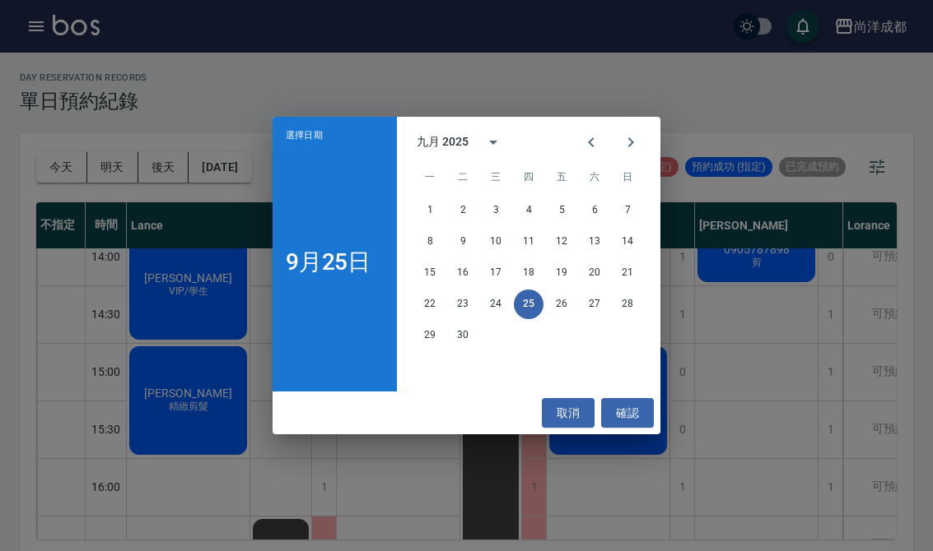
click at [633, 305] on button "28" at bounding box center [627, 305] width 30 height 30
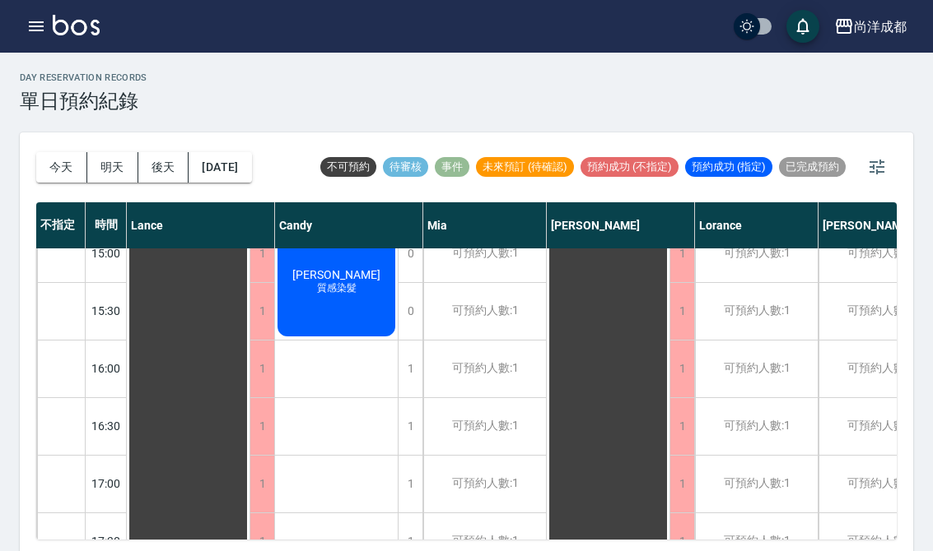
scroll to position [610, -1]
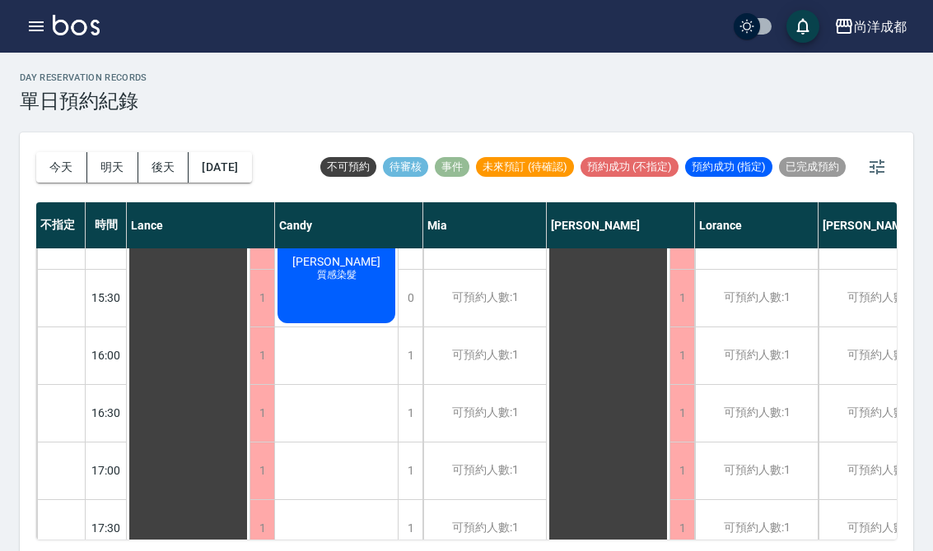
click at [95, 177] on button "明天" at bounding box center [112, 167] width 51 height 30
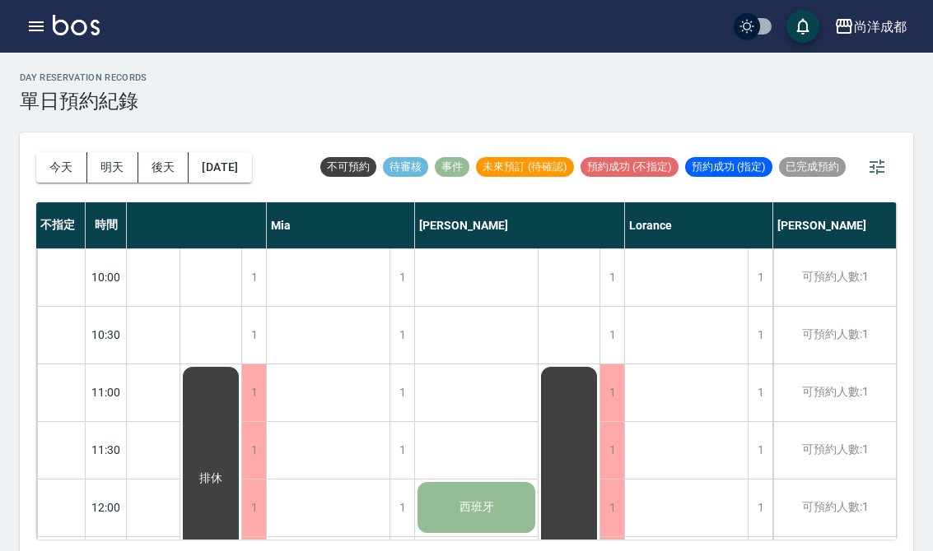
scroll to position [-1, 218]
click at [51, 161] on button "今天" at bounding box center [61, 167] width 51 height 30
click at [50, 161] on div at bounding box center [466, 275] width 933 height 551
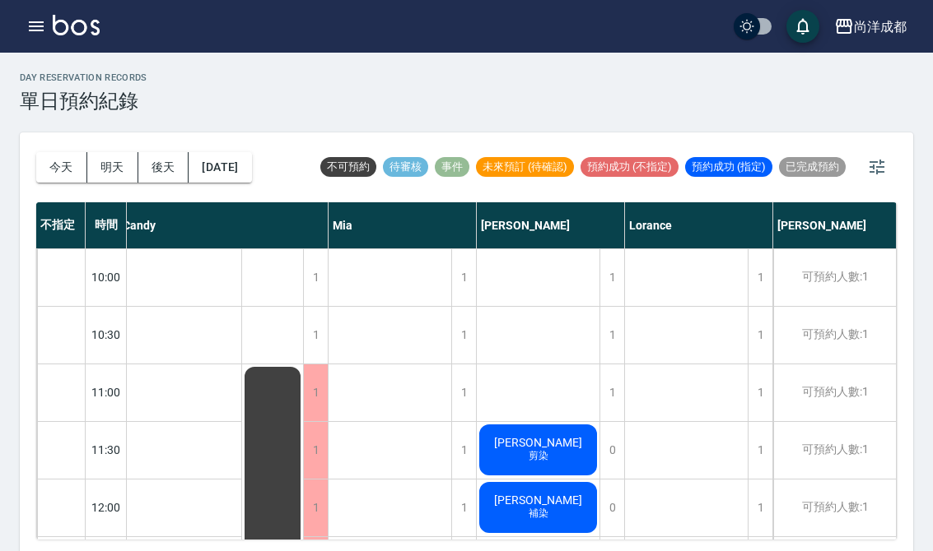
click at [51, 166] on button "今天" at bounding box center [61, 167] width 51 height 30
click at [50, 165] on button "今天" at bounding box center [61, 167] width 51 height 30
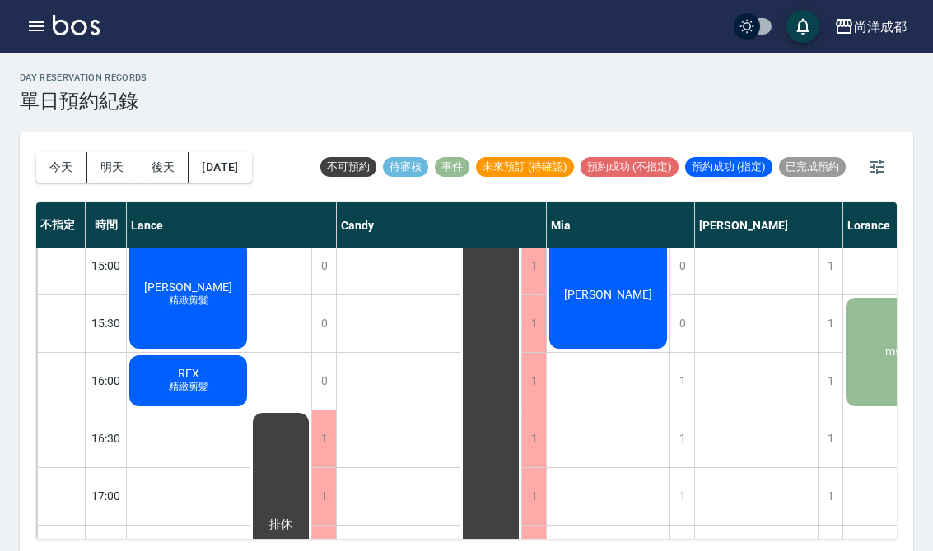
scroll to position [586, 0]
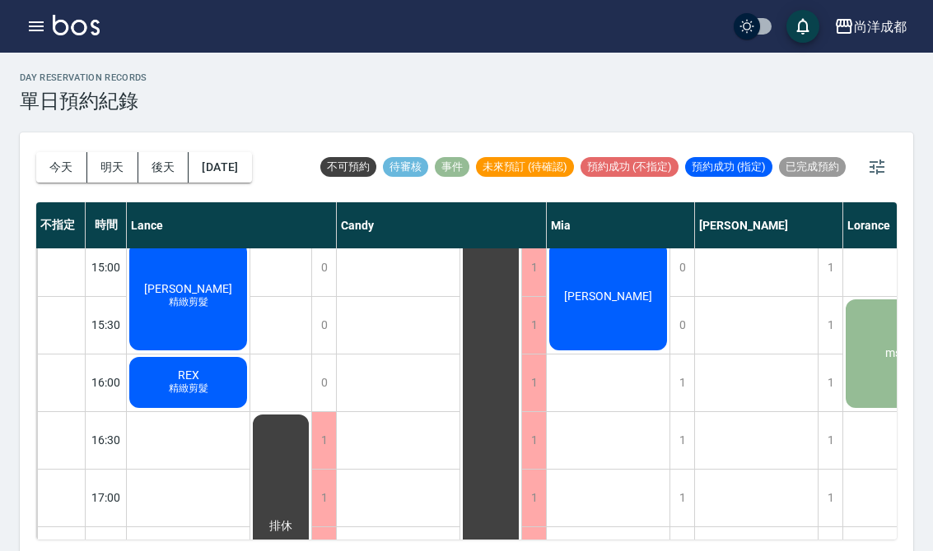
click at [107, 177] on button "明天" at bounding box center [112, 167] width 51 height 30
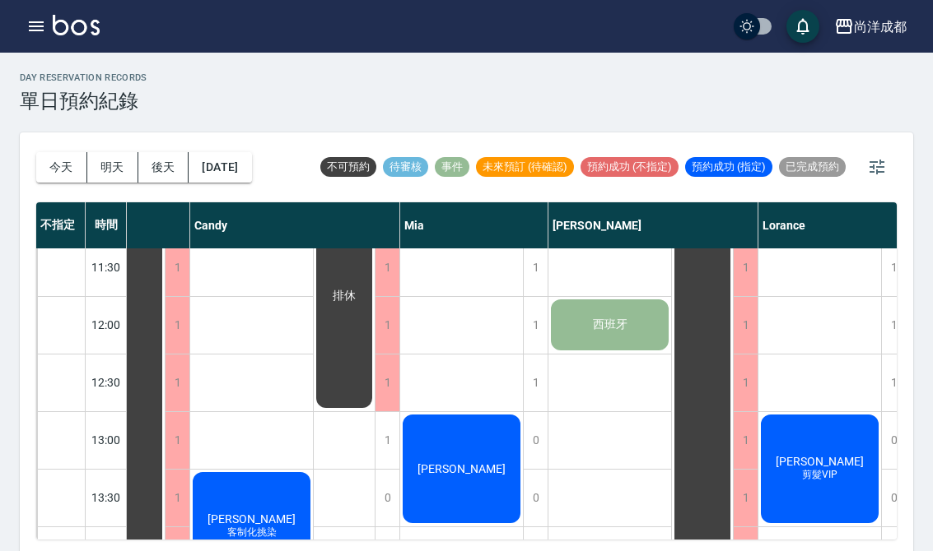
scroll to position [181, 85]
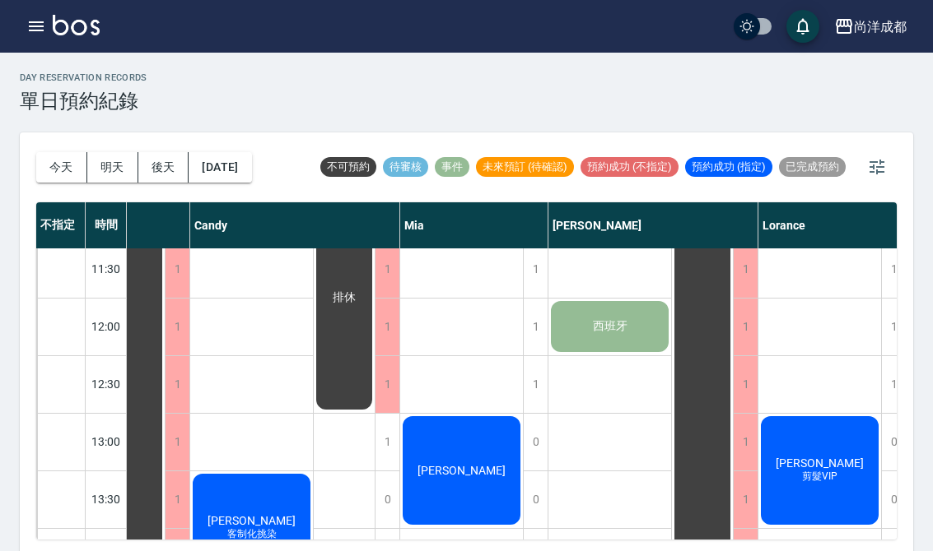
click at [135, 178] on button "明天" at bounding box center [112, 167] width 51 height 30
click at [60, 159] on button "今天" at bounding box center [61, 167] width 51 height 30
click at [60, 159] on div at bounding box center [466, 275] width 933 height 551
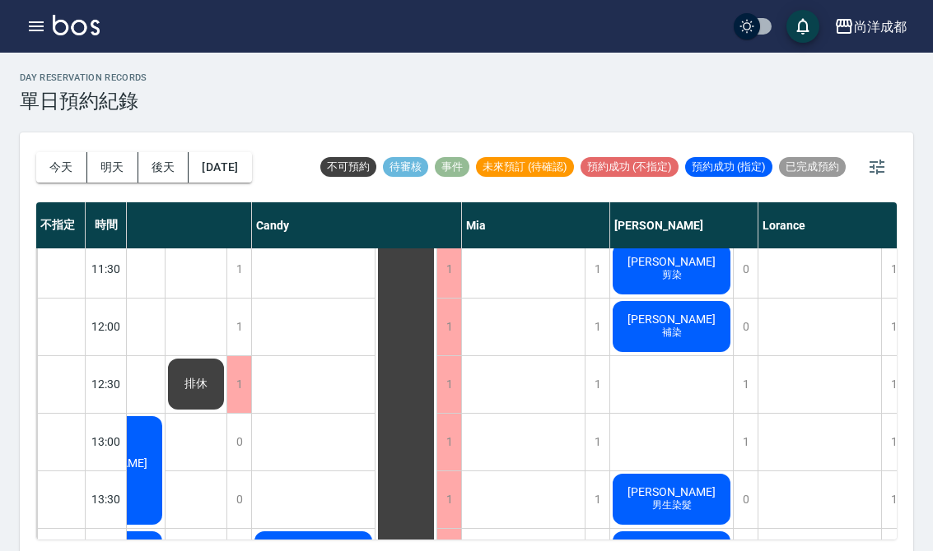
click at [142, 175] on button "後天" at bounding box center [163, 167] width 51 height 30
click at [142, 174] on div at bounding box center [466, 275] width 933 height 551
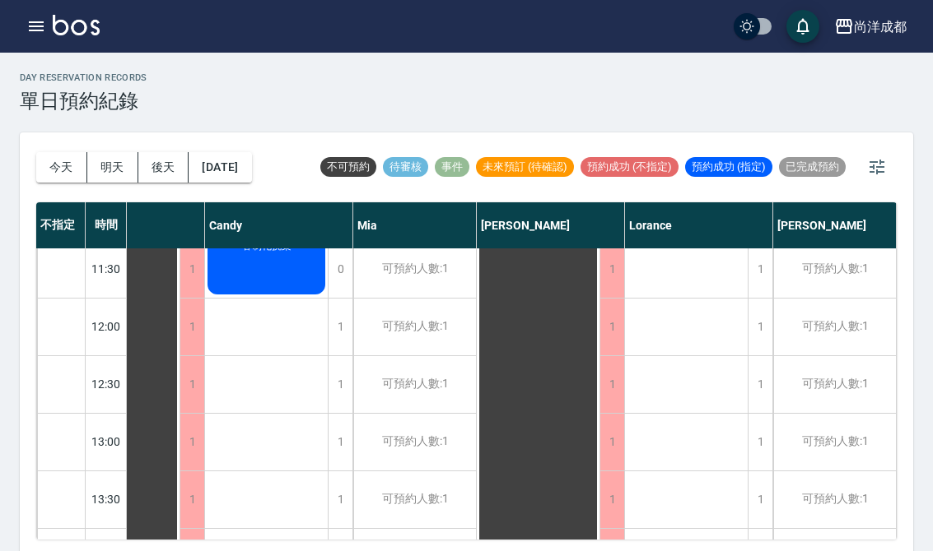
click at [225, 175] on button "[DATE]" at bounding box center [219, 167] width 63 height 30
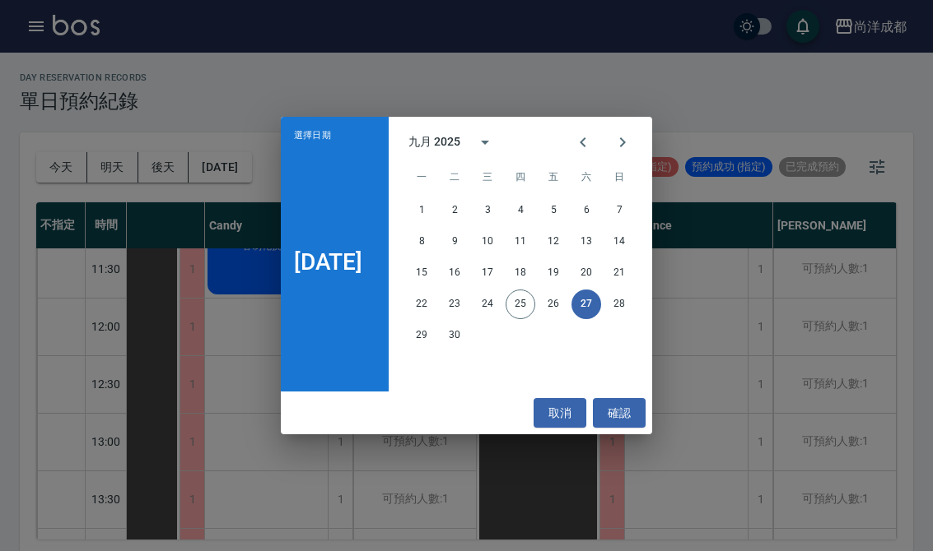
click at [561, 422] on button "取消" at bounding box center [559, 413] width 53 height 30
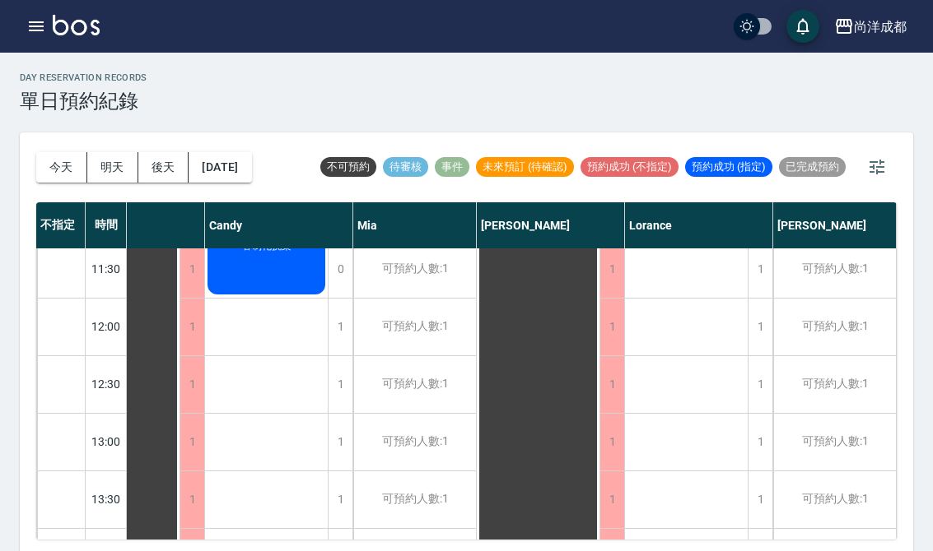
click at [138, 176] on button "後天" at bounding box center [163, 167] width 51 height 30
click at [156, 161] on button "後天" at bounding box center [163, 167] width 51 height 30
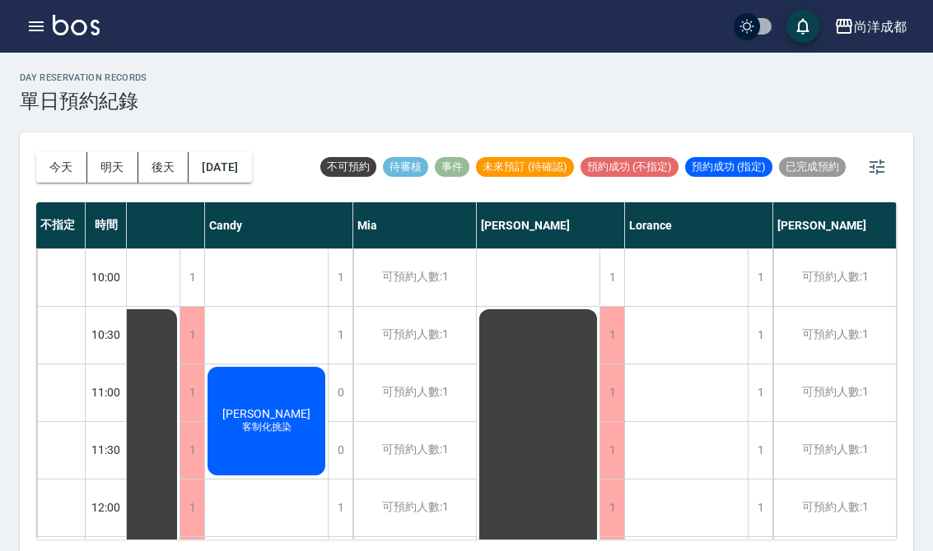
scroll to position [-2, 71]
click at [51, 165] on button "今天" at bounding box center [61, 167] width 51 height 30
click at [50, 165] on div at bounding box center [466, 275] width 933 height 551
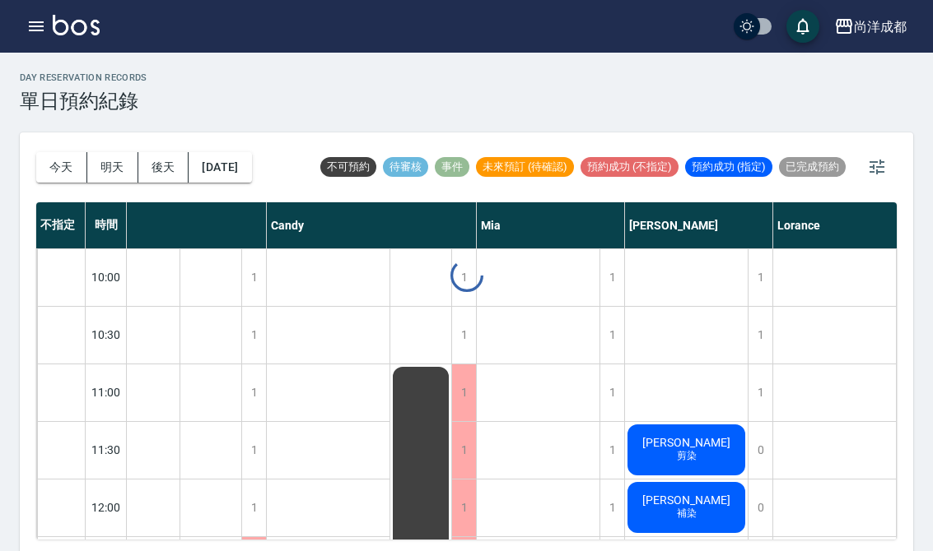
click at [59, 174] on button "今天" at bounding box center [61, 167] width 51 height 30
click at [695, 516] on span "補染" at bounding box center [686, 514] width 26 height 14
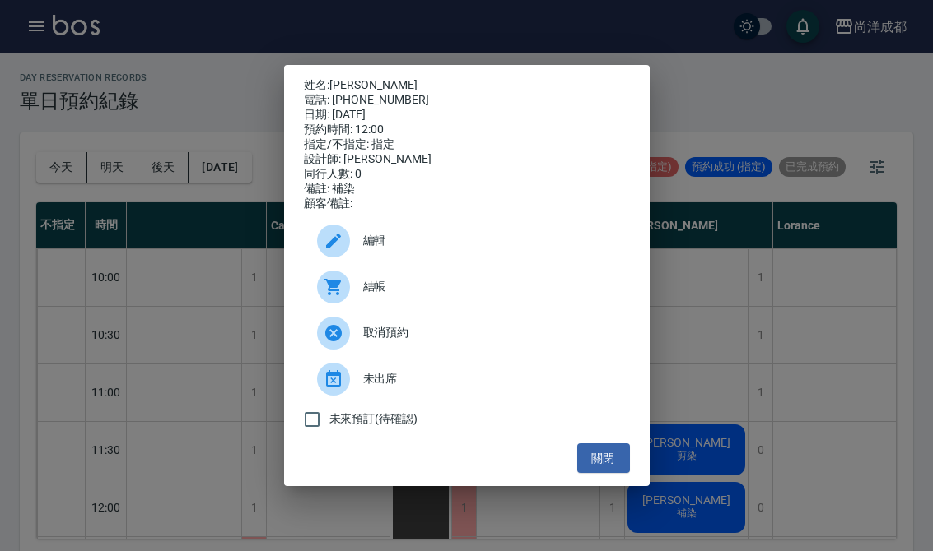
click at [814, 348] on div "姓名: [PERSON_NAME] 電話: [PHONE_NUMBER] 日期: [DATE] 預約時間: 12:00 指定/不指定: 指定 設計師: [PE…" at bounding box center [466, 275] width 933 height 551
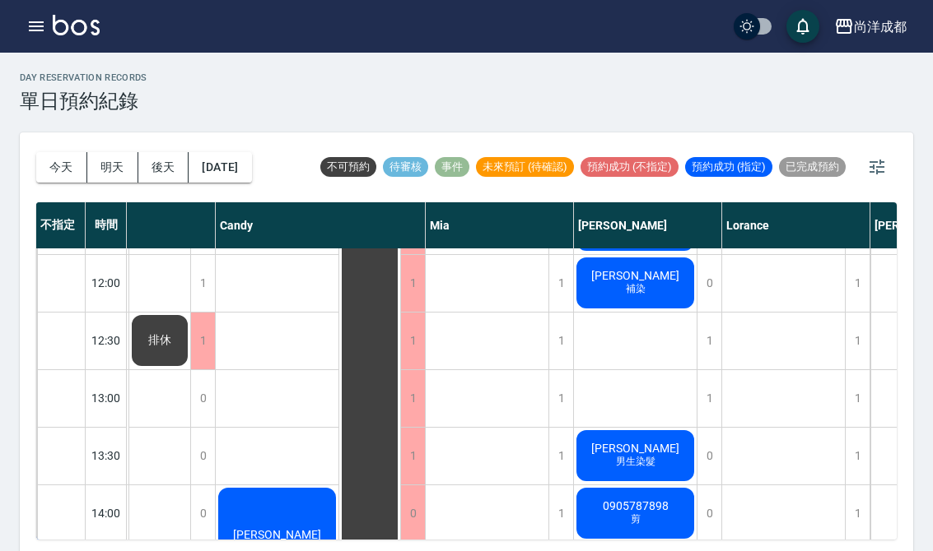
scroll to position [284, 107]
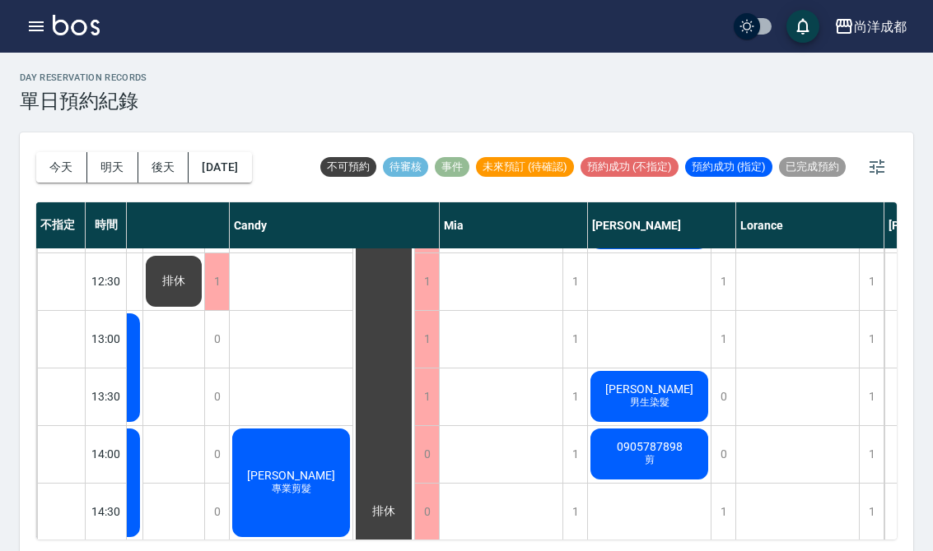
click at [690, 399] on div "[PERSON_NAME]染髮" at bounding box center [649, 397] width 123 height 56
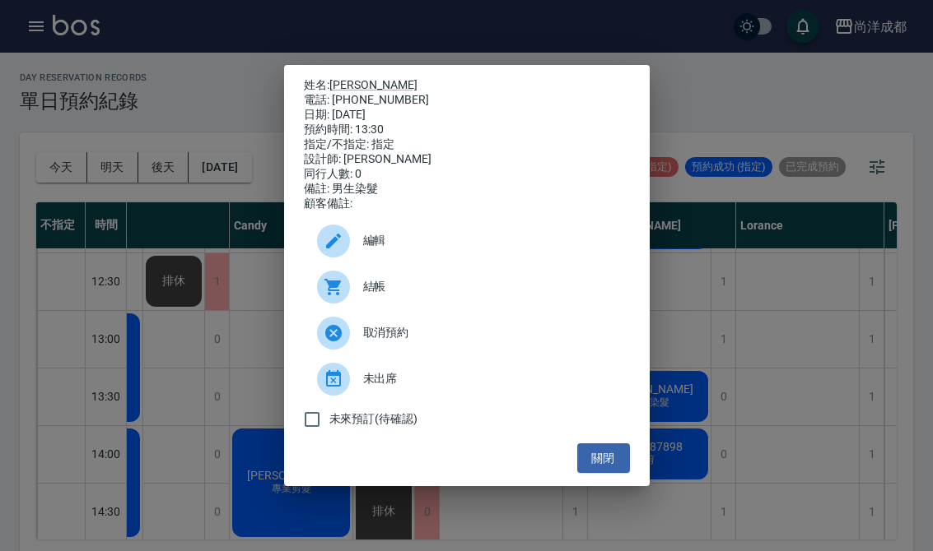
click at [346, 78] on link "[PERSON_NAME]" at bounding box center [373, 84] width 88 height 13
click at [597, 474] on button "關閉" at bounding box center [603, 459] width 53 height 30
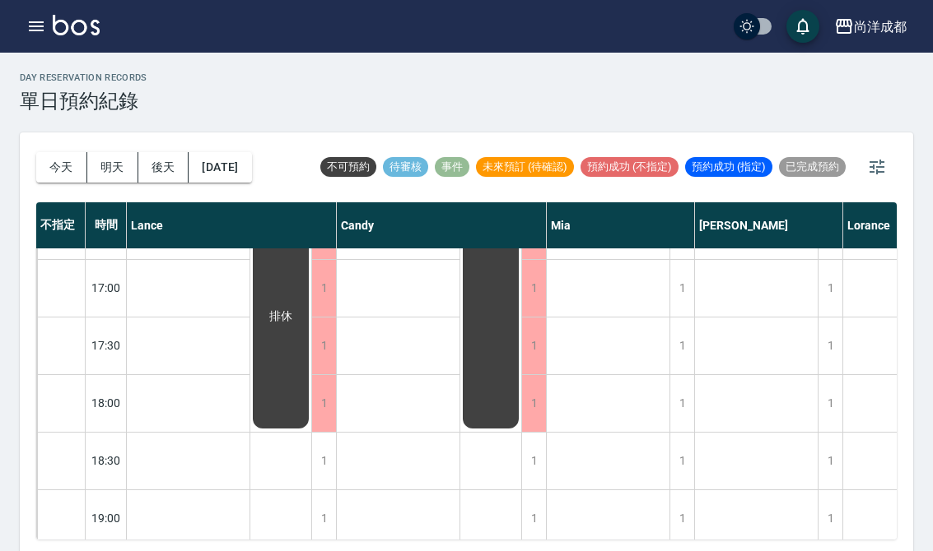
scroll to position [796, 0]
click at [58, 405] on div at bounding box center [61, 403] width 48 height 57
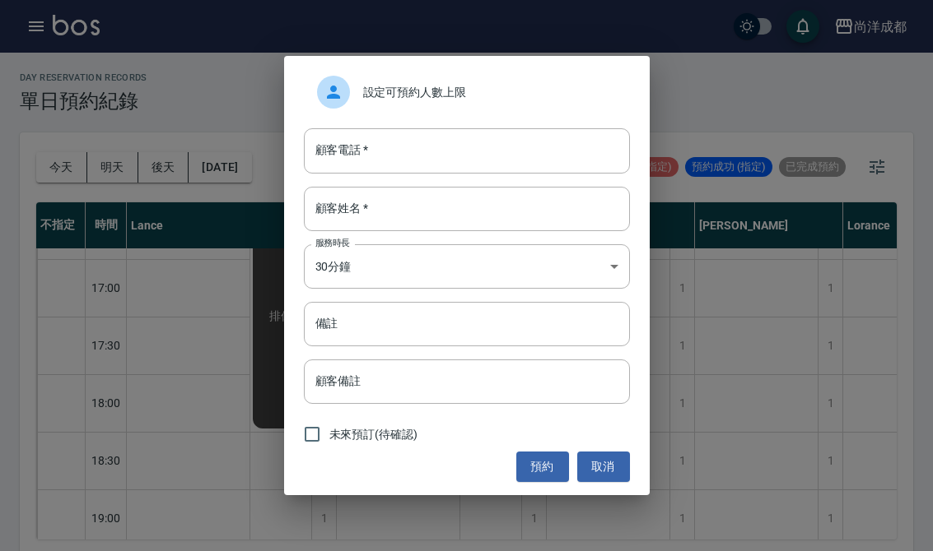
click at [487, 143] on input "顧客電話   *" at bounding box center [467, 150] width 326 height 44
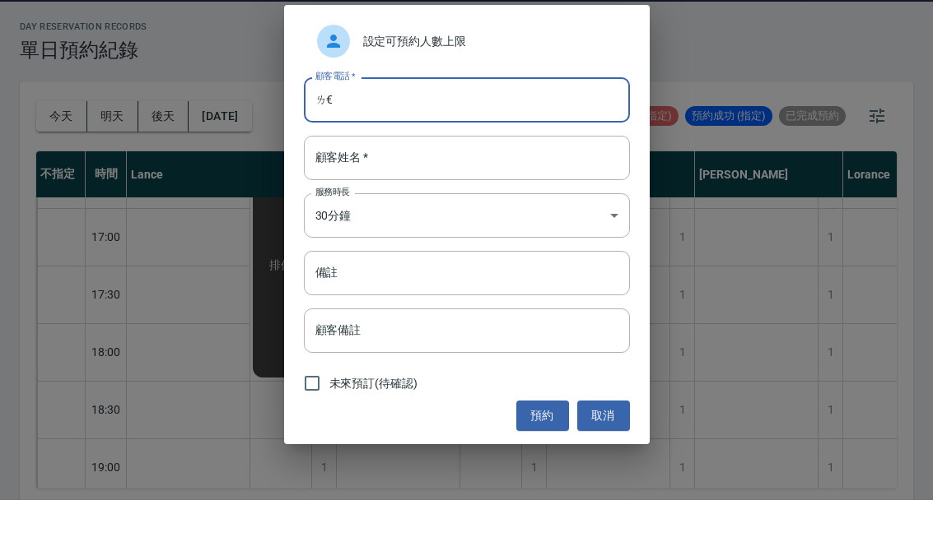
type input "ㄌ"
type input "ㄒ"
type input "0906542946"
click at [504, 187] on input "顧客姓名   *" at bounding box center [467, 209] width 326 height 44
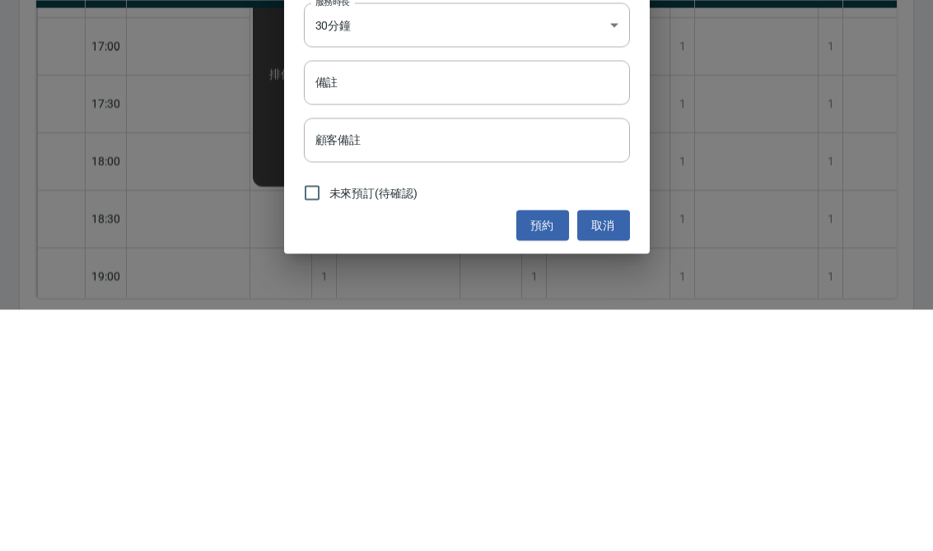
type input "[PERSON_NAME]"
click at [576, 302] on input "備註" at bounding box center [467, 324] width 326 height 44
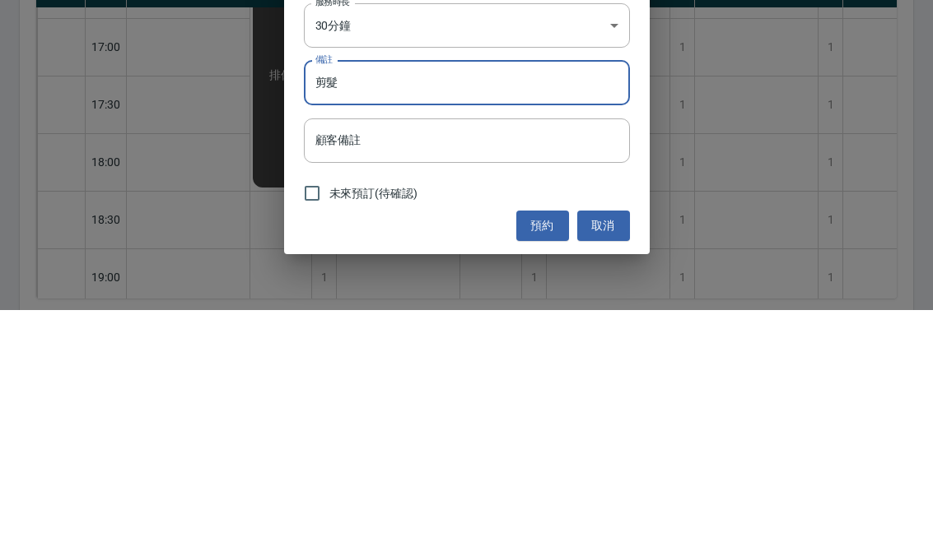
scroll to position [30, 0]
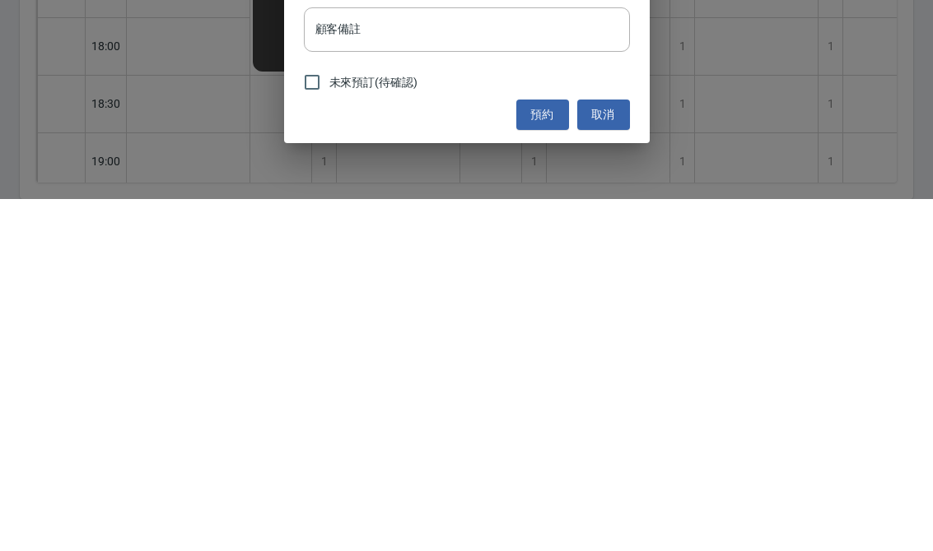
type input "剪髮"
click at [556, 452] on button "預約" at bounding box center [542, 467] width 53 height 30
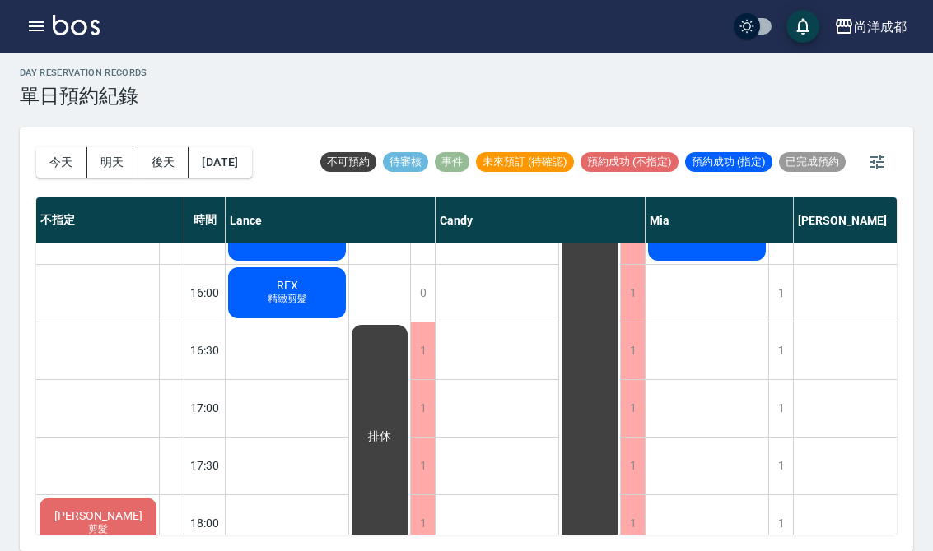
scroll to position [671, 2]
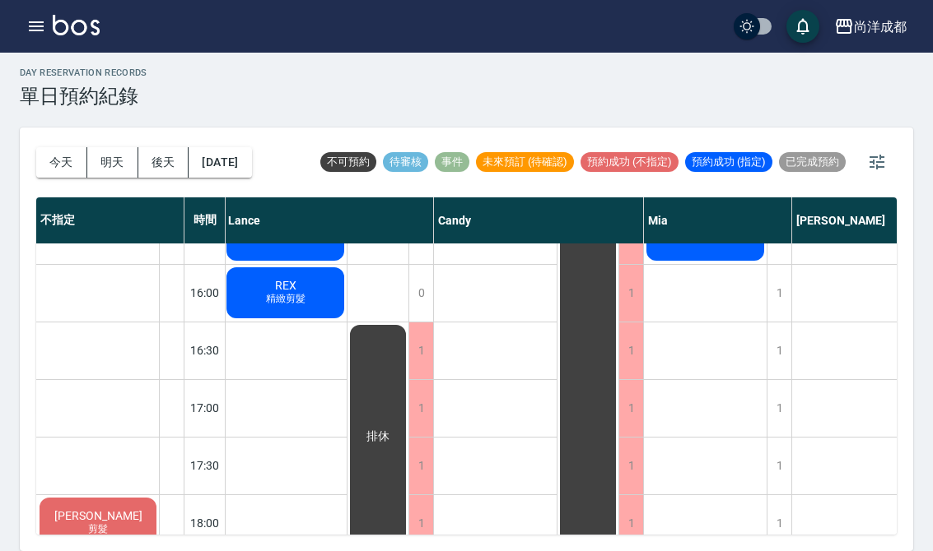
click at [130, 147] on button "明天" at bounding box center [112, 162] width 51 height 30
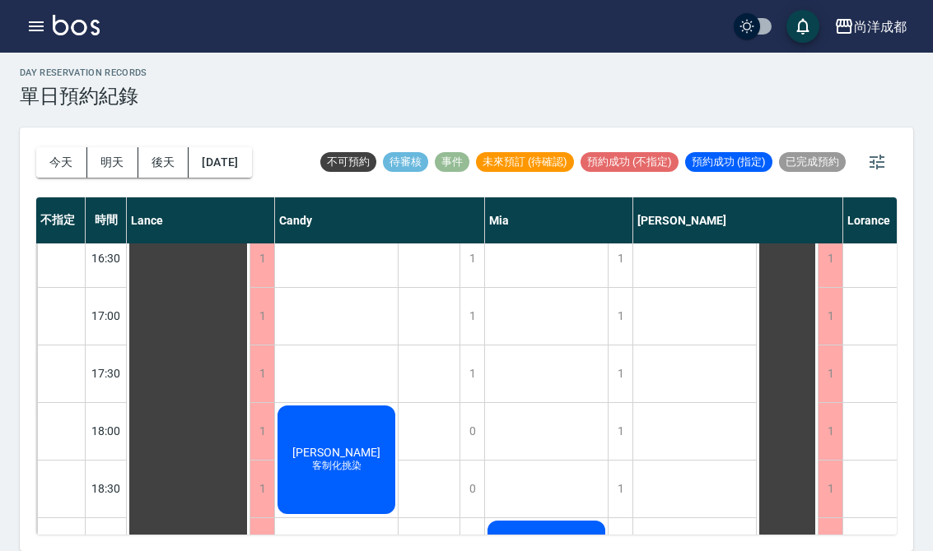
scroll to position [590, -2]
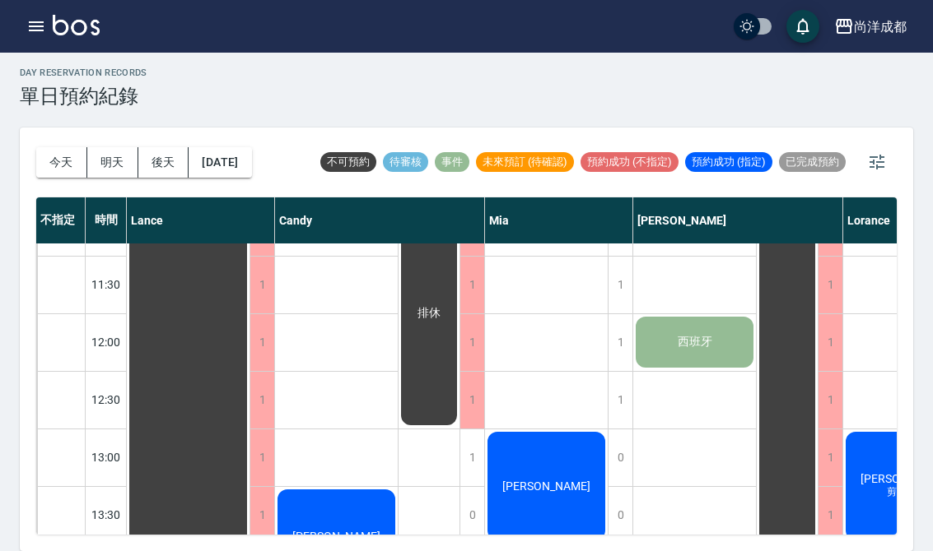
click at [71, 147] on button "今天" at bounding box center [61, 162] width 51 height 30
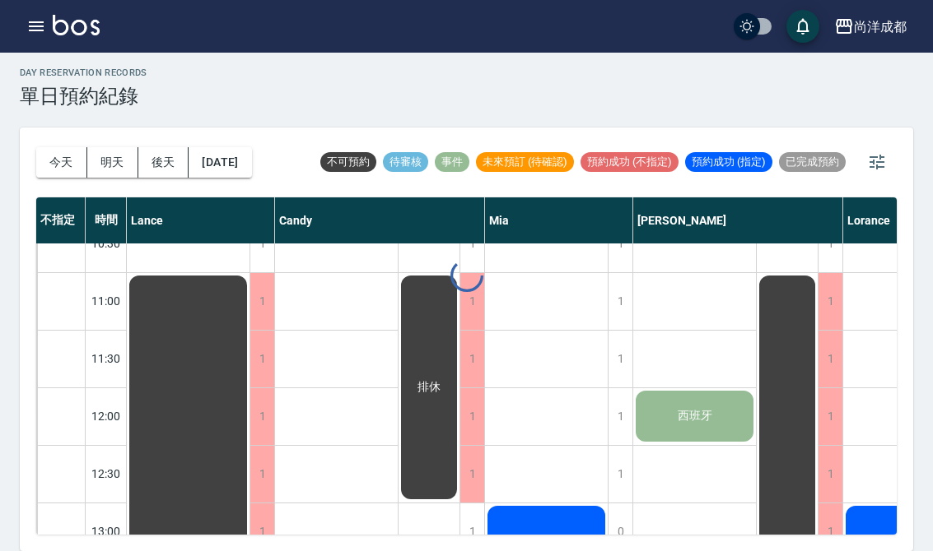
click at [71, 146] on div at bounding box center [466, 275] width 933 height 551
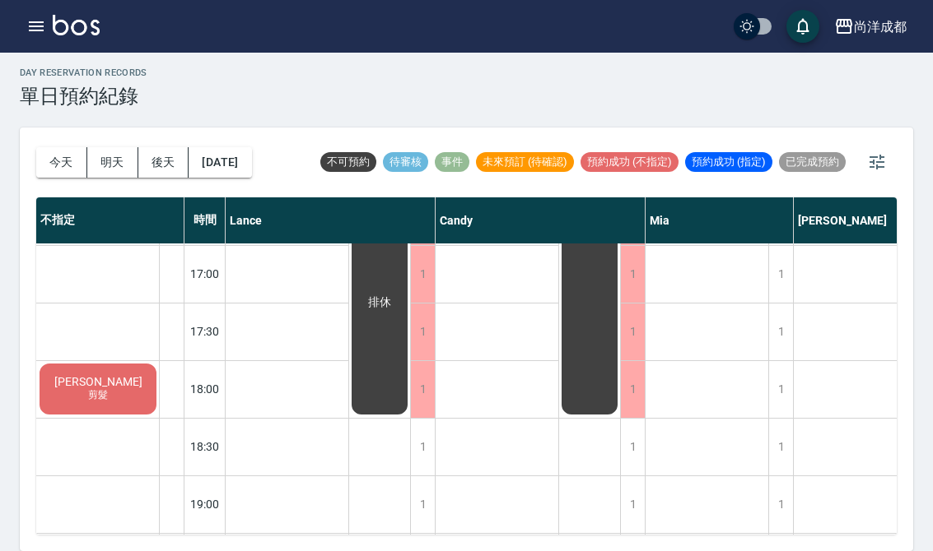
scroll to position [808, 0]
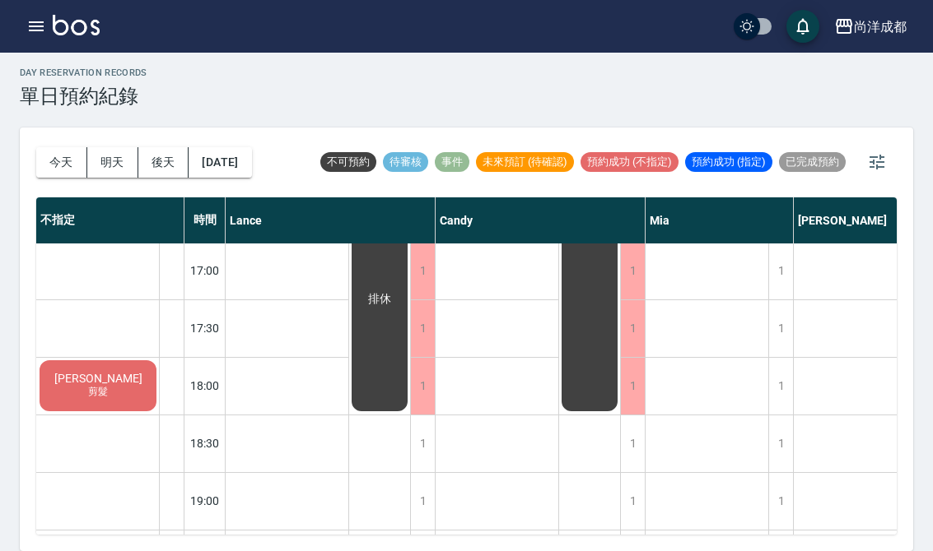
click at [124, 361] on div "蕭 剪髮" at bounding box center [98, 386] width 122 height 56
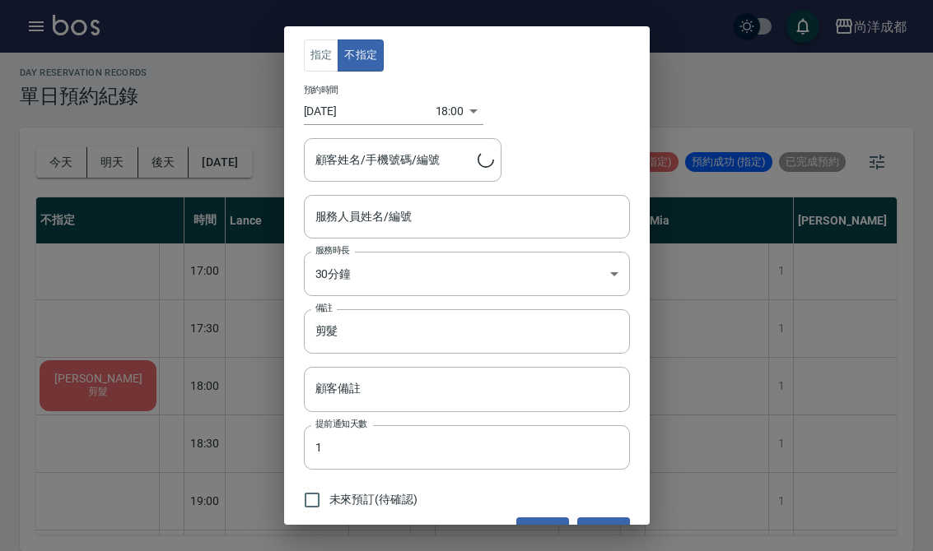
type input "[PERSON_NAME]/0906542946"
click at [442, 445] on input "1" at bounding box center [467, 448] width 326 height 44
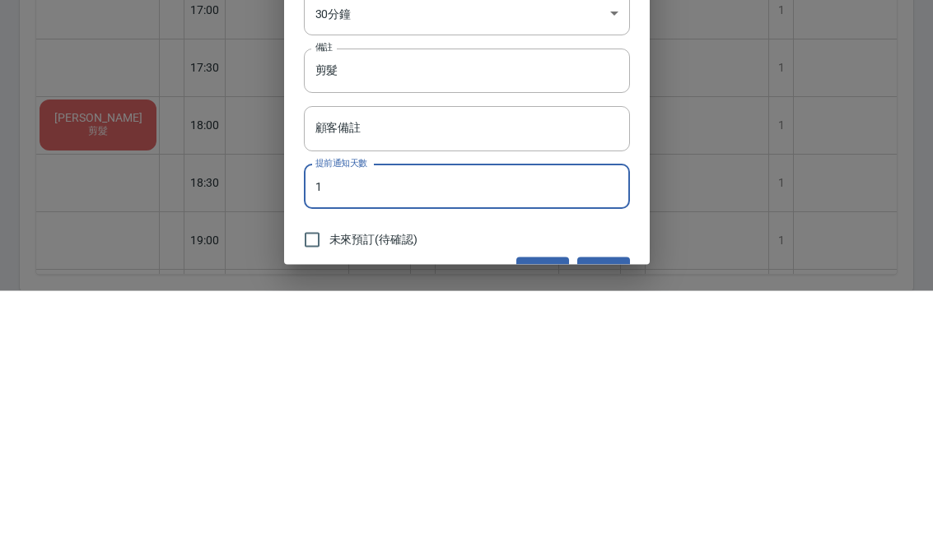
click at [542, 309] on input "剪髮" at bounding box center [467, 331] width 326 height 44
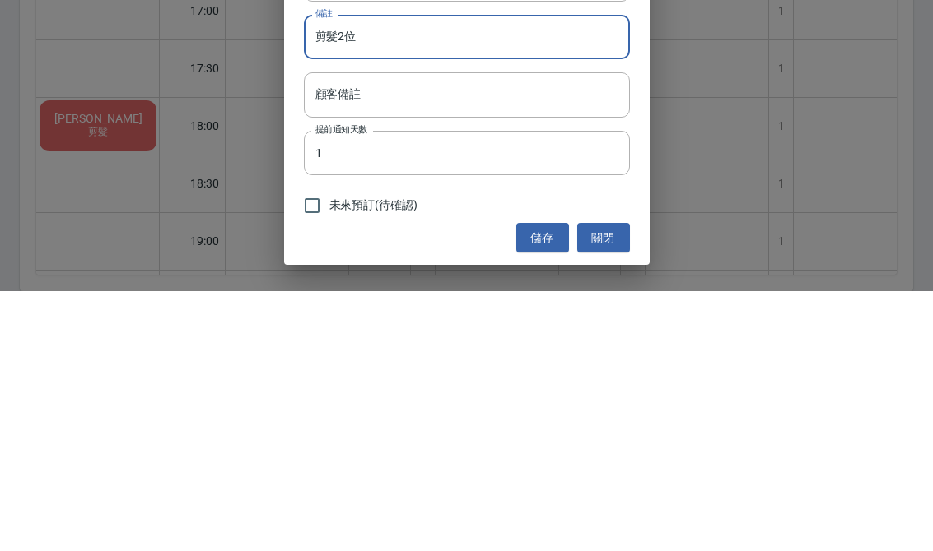
scroll to position [35, 0]
type input "剪髮2位"
click at [500, 333] on input "顧客備註" at bounding box center [467, 355] width 326 height 44
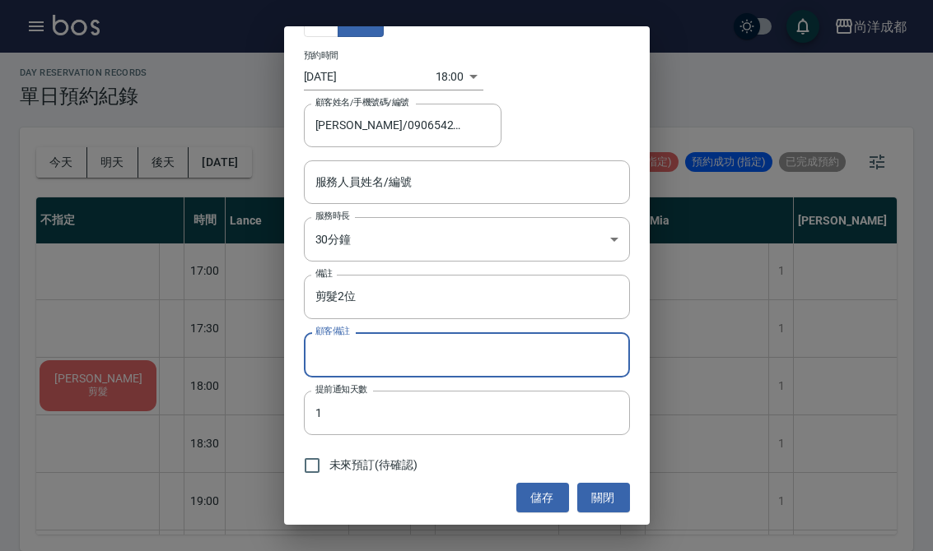
click at [533, 496] on button "儲存" at bounding box center [542, 498] width 53 height 30
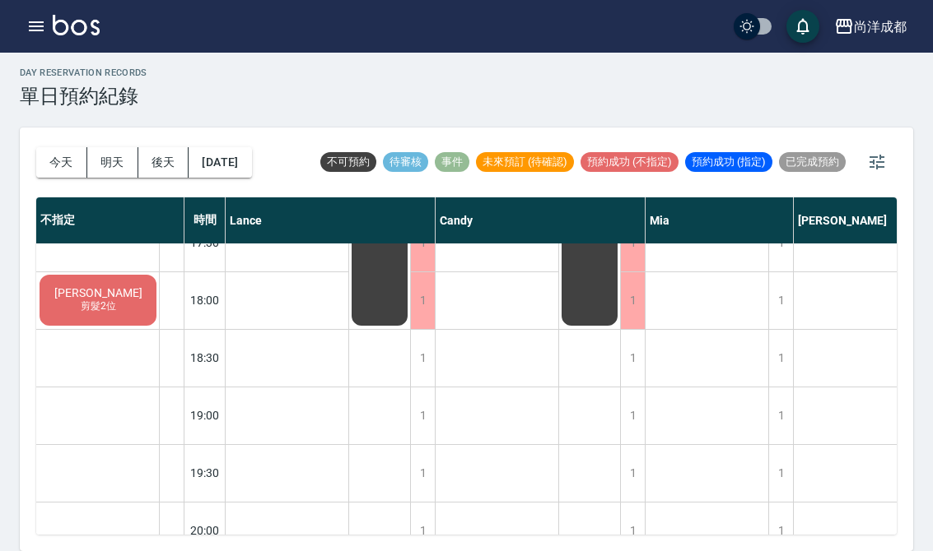
scroll to position [0, 0]
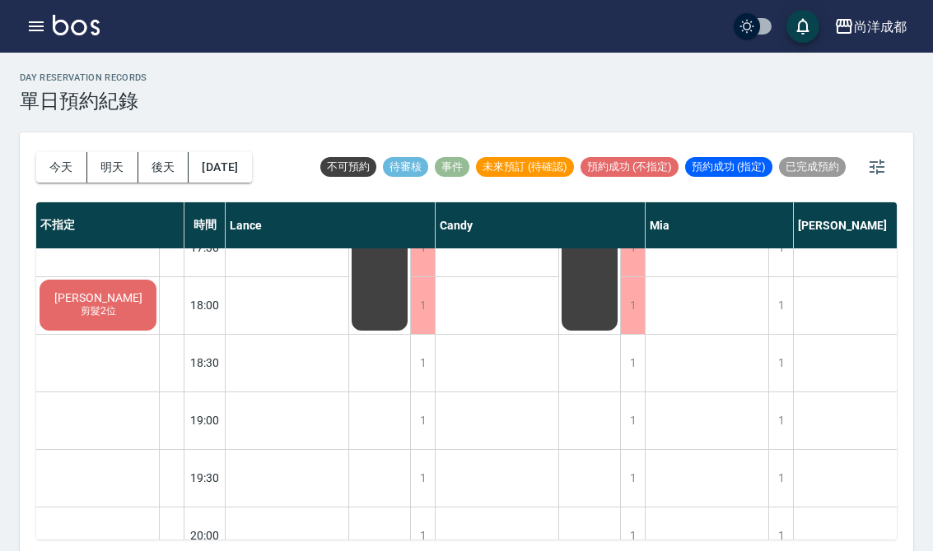
click at [77, 171] on button "今天" at bounding box center [61, 167] width 51 height 30
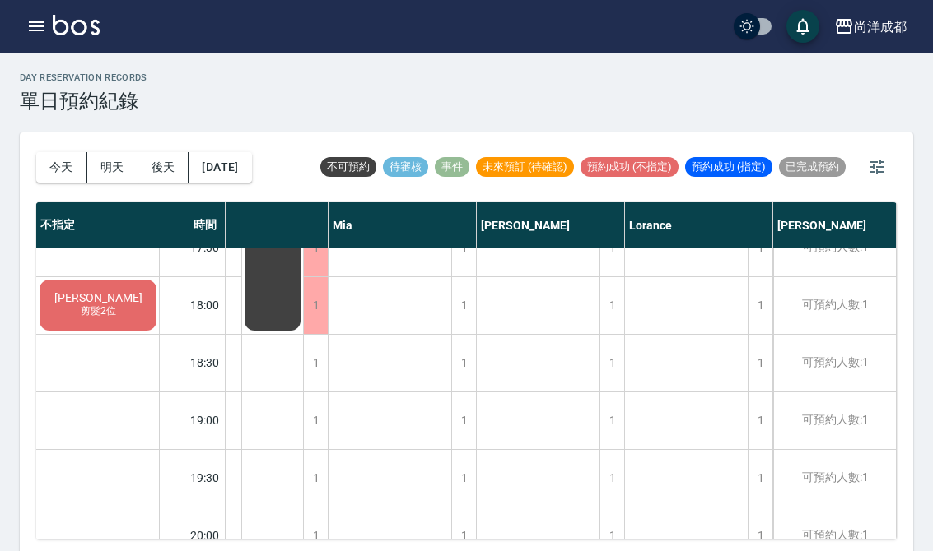
scroll to position [894, 317]
click at [55, 167] on button "今天" at bounding box center [61, 167] width 51 height 30
click at [54, 166] on button "今天" at bounding box center [61, 167] width 51 height 30
click at [58, 163] on button "今天" at bounding box center [61, 167] width 51 height 30
click at [58, 162] on button "今天" at bounding box center [61, 167] width 51 height 30
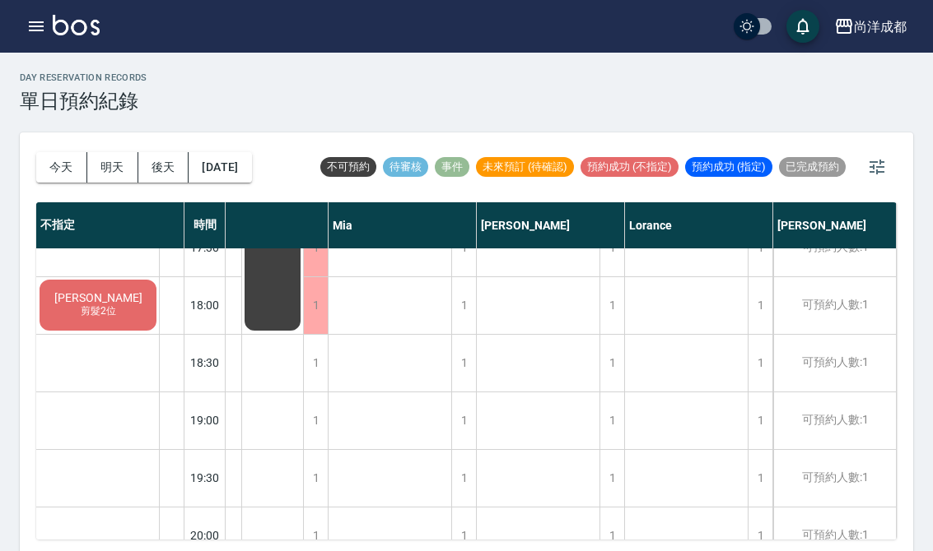
click at [53, 160] on button "今天" at bounding box center [61, 167] width 51 height 30
click at [105, 179] on button "明天" at bounding box center [112, 167] width 51 height 30
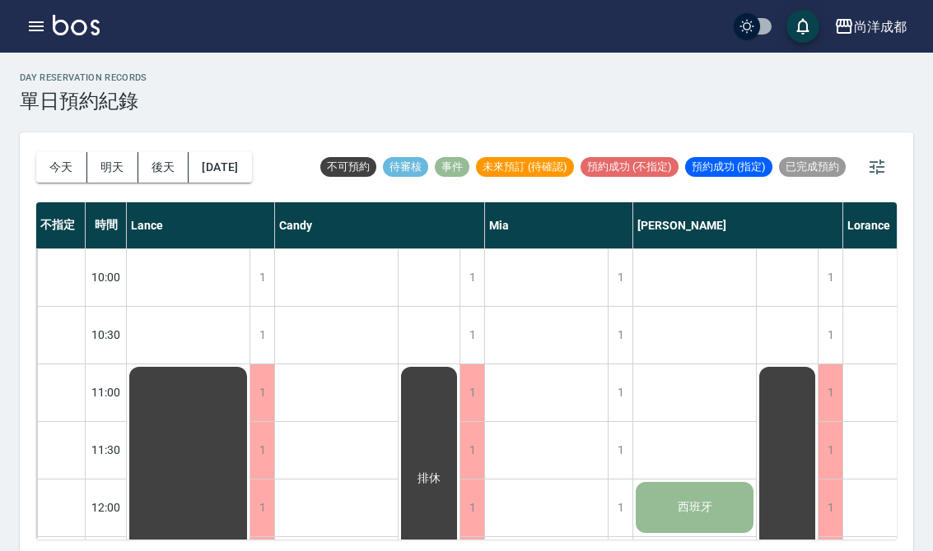
scroll to position [-16, 0]
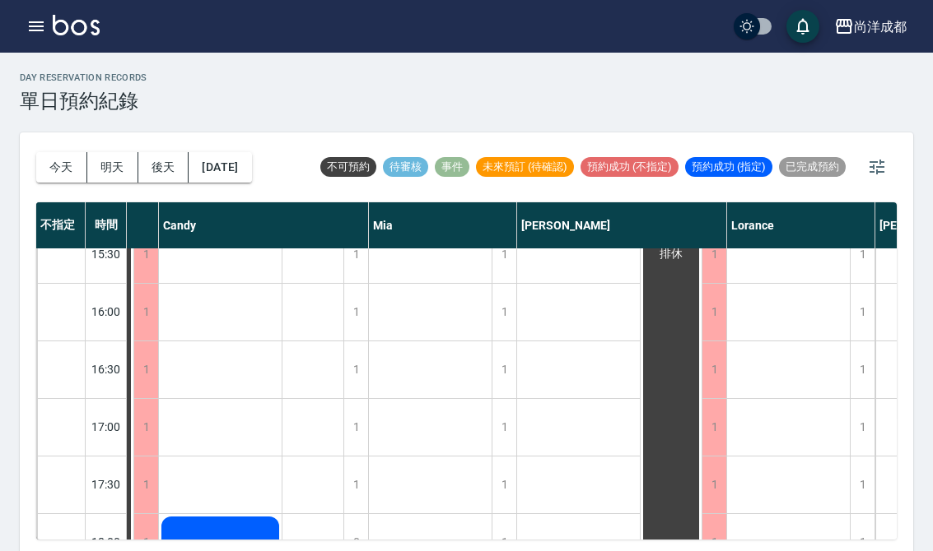
click at [160, 176] on button "後天" at bounding box center [163, 167] width 51 height 30
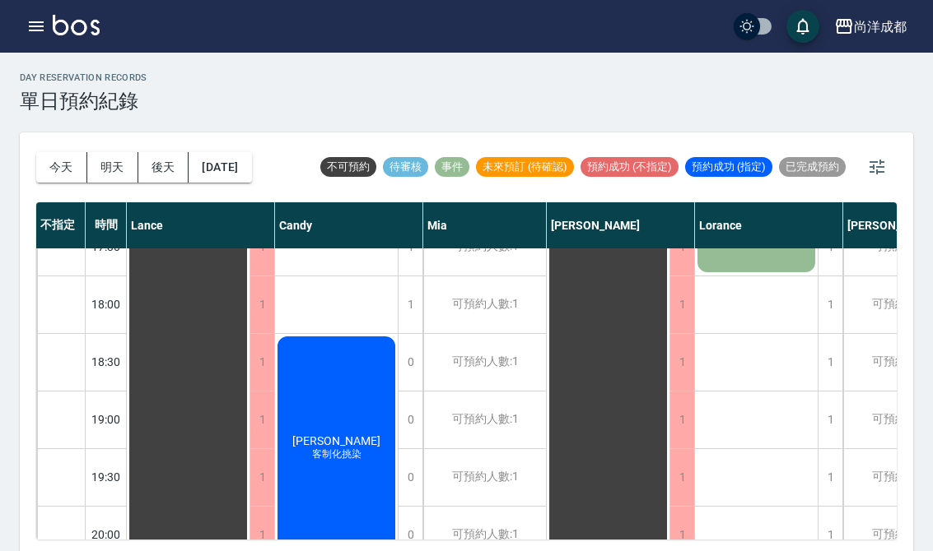
scroll to position [894, 0]
click at [58, 179] on button "今天" at bounding box center [61, 167] width 51 height 30
click at [58, 179] on div at bounding box center [466, 275] width 933 height 551
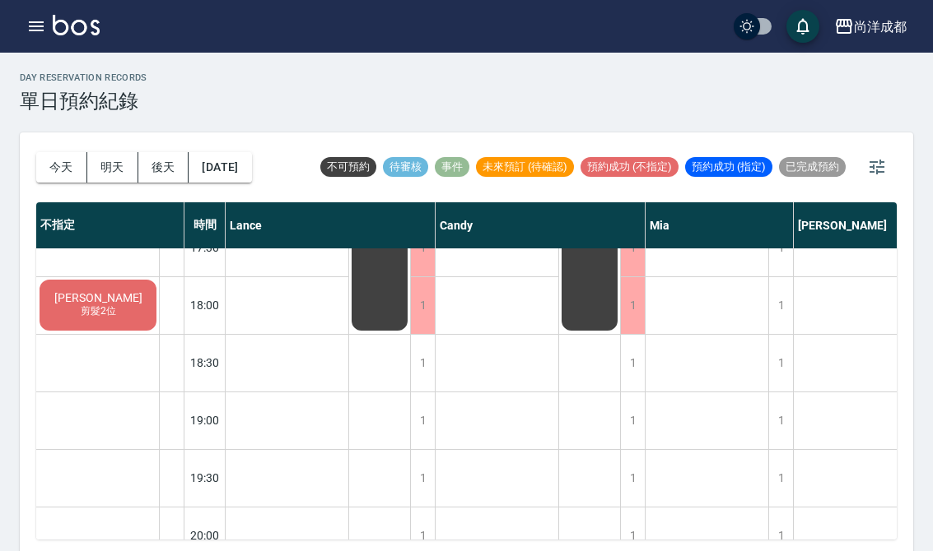
click at [114, 154] on button "明天" at bounding box center [112, 167] width 51 height 30
click at [114, 153] on div at bounding box center [466, 275] width 933 height 551
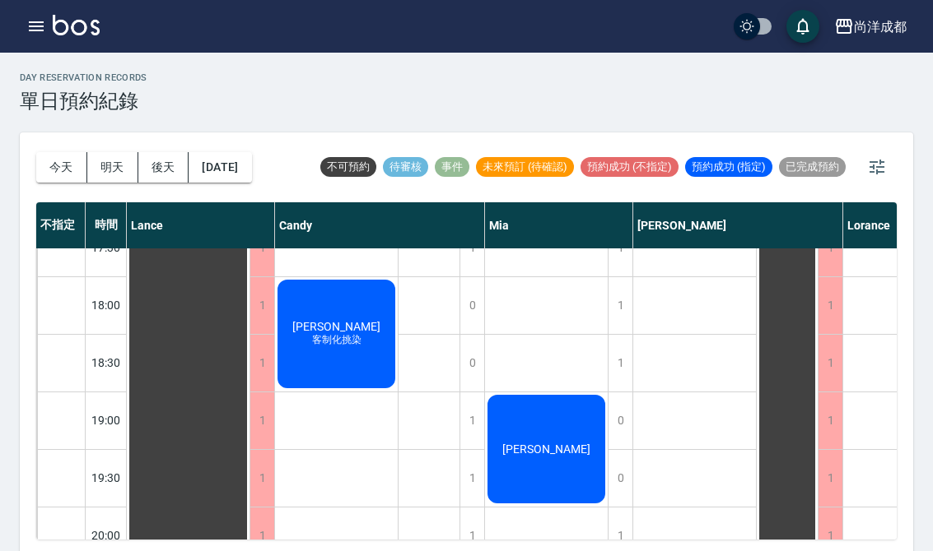
click at [165, 173] on button "後天" at bounding box center [163, 167] width 51 height 30
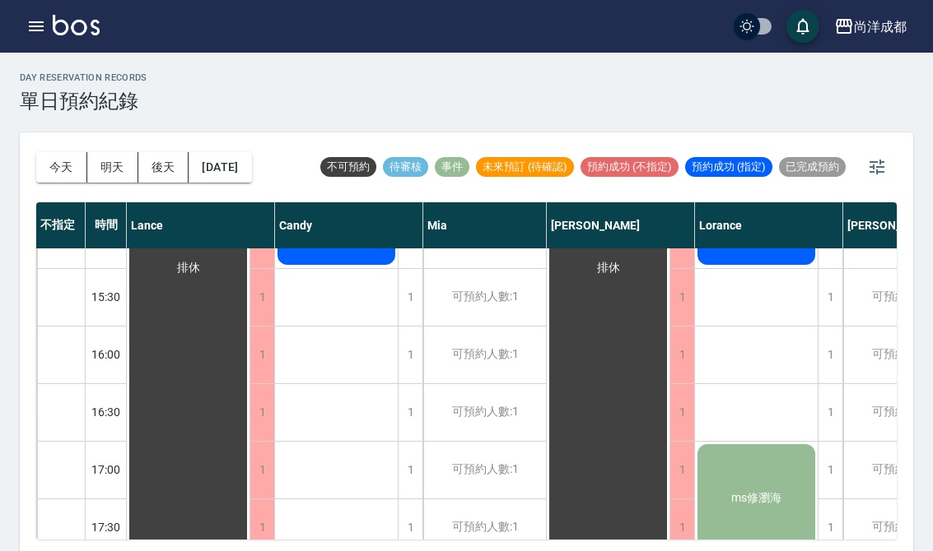
scroll to position [507, 0]
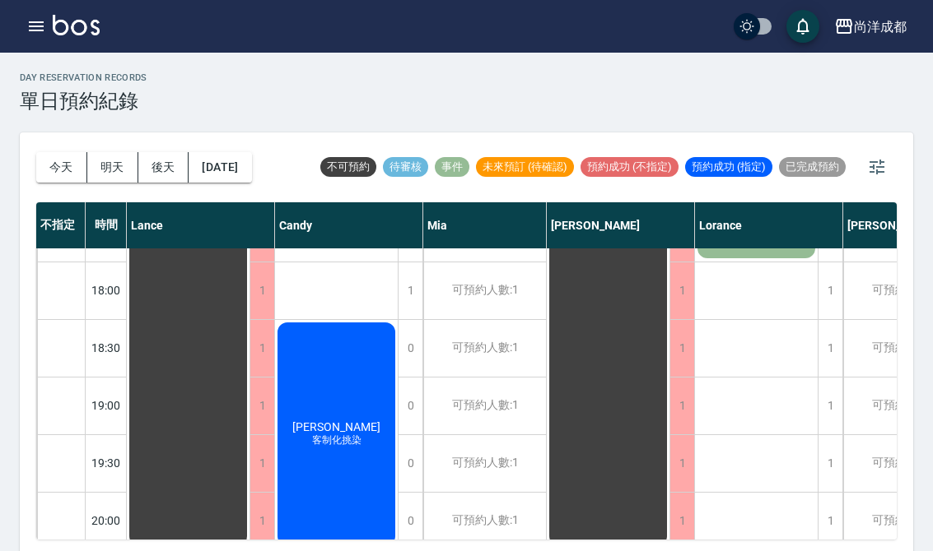
click at [71, 175] on button "今天" at bounding box center [61, 167] width 51 height 30
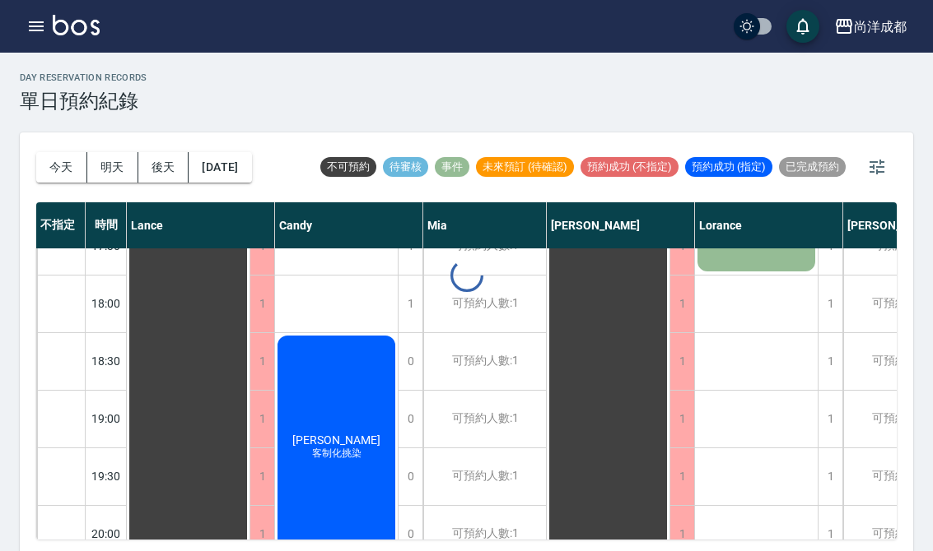
click at [70, 174] on div at bounding box center [466, 275] width 933 height 551
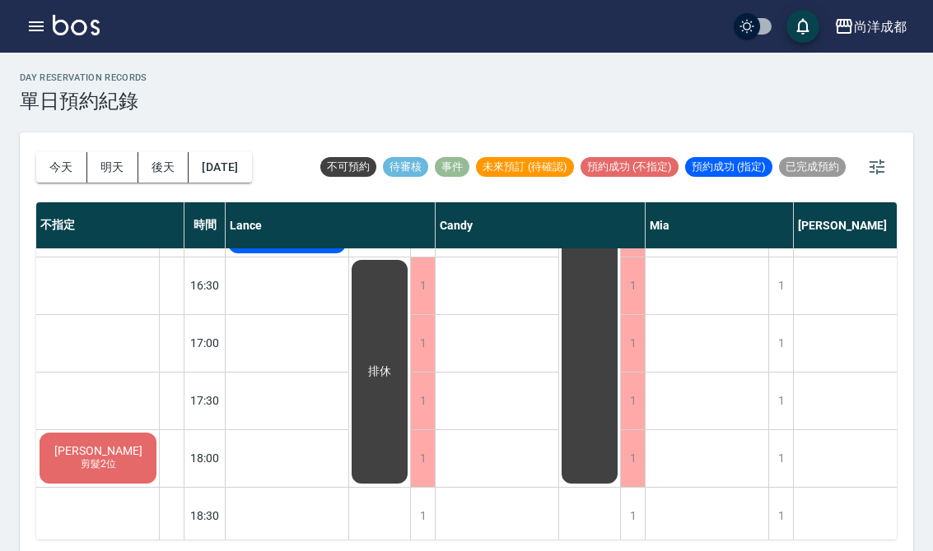
scroll to position [741, 0]
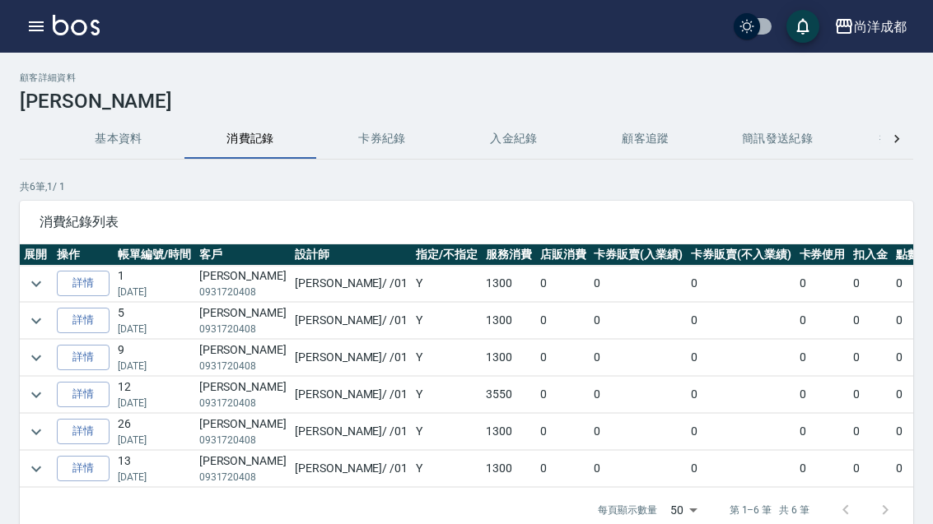
click at [190, 398] on p "05/23/2025" at bounding box center [154, 403] width 73 height 15
click at [80, 402] on link "詳情" at bounding box center [83, 395] width 53 height 26
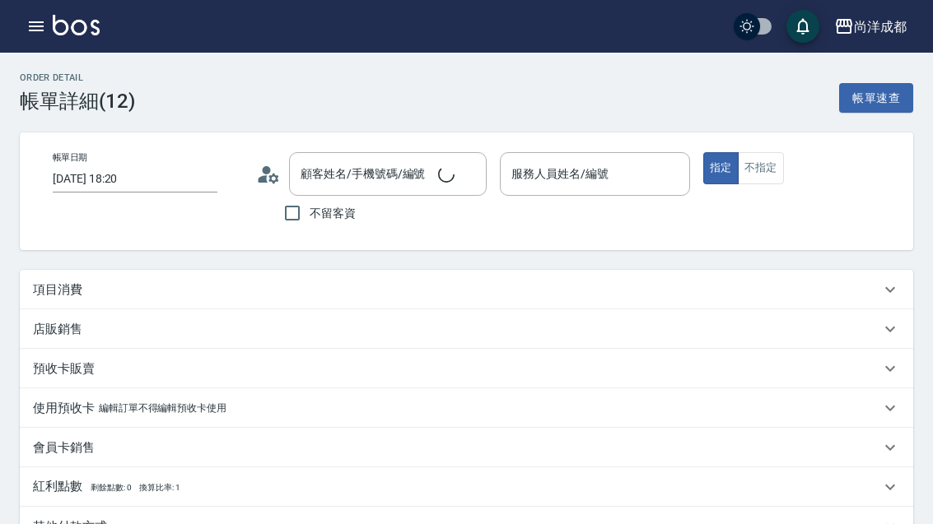
type input "2025/05/23 18:20"
type input "350"
type input "龔仲豪/0931720408/"
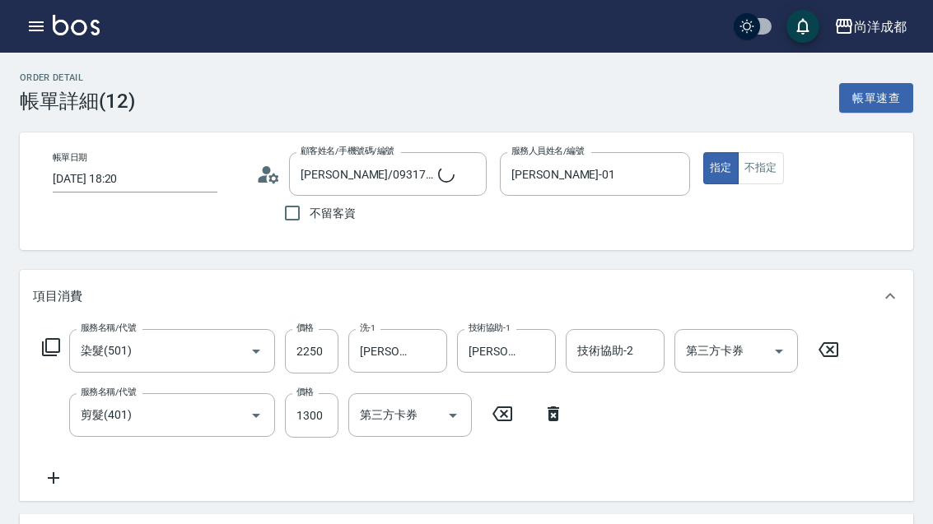
type input "Benny-01"
click at [188, 343] on input "染髮(501)" at bounding box center [149, 351] width 145 height 29
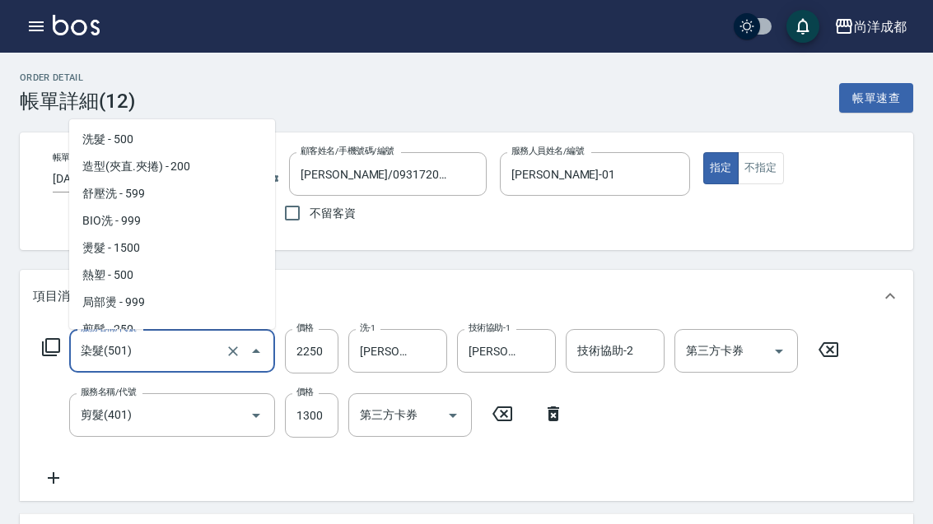
scroll to position [21, 0]
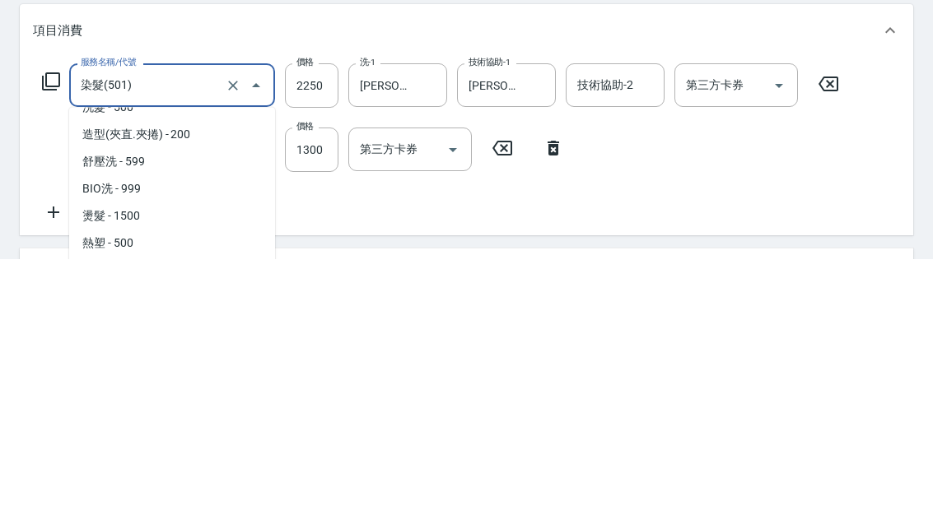
click at [636, 329] on div "服務名稱/代號 染髮(501) 服務名稱/代號 價格 2250 價格 洗-1 Peggy-13 洗-1 技術協助-1 Peggy-13 技術協助-1 技術協助…" at bounding box center [441, 408] width 816 height 159
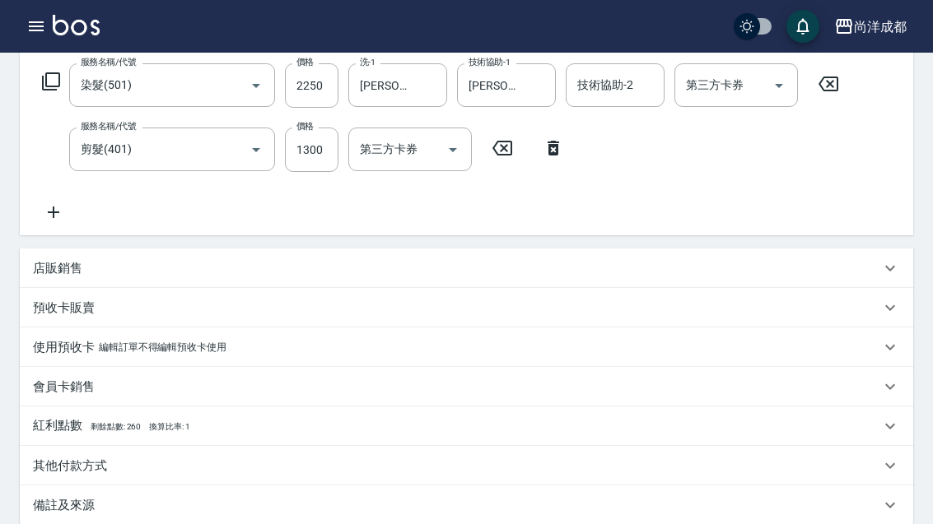
click at [638, 194] on div "服務名稱/代號 染髮(501) 服務名稱/代號 價格 2250 價格 洗-1 Peggy-13 洗-1 技術協助-1 Peggy-13 技術協助-1 技術協助…" at bounding box center [441, 142] width 816 height 159
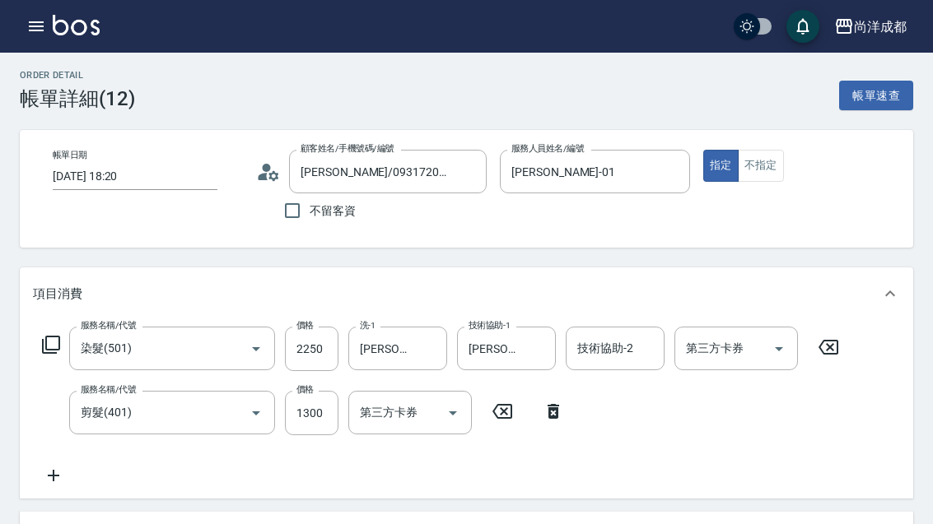
scroll to position [0, 0]
